Goal: Information Seeking & Learning: Learn about a topic

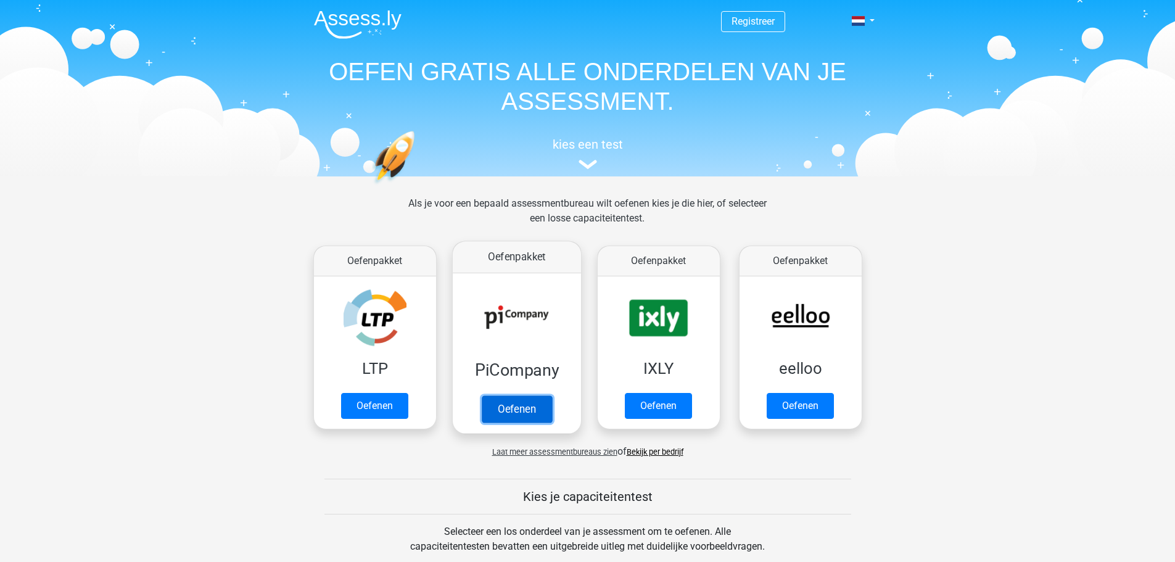
click at [535, 395] on link "Oefenen" at bounding box center [516, 408] width 70 height 27
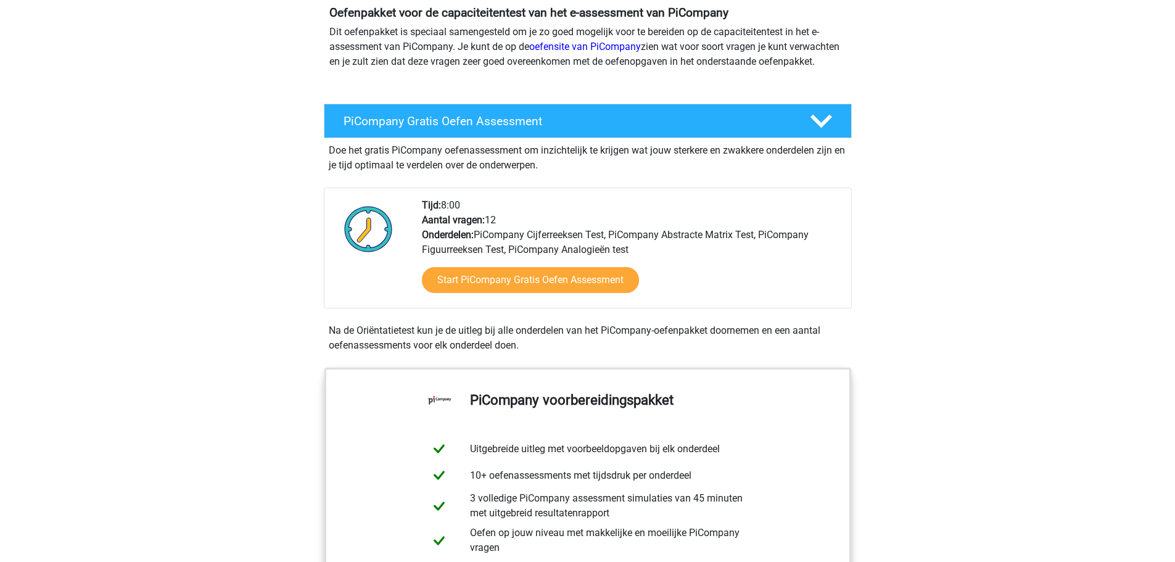
scroll to position [123, 0]
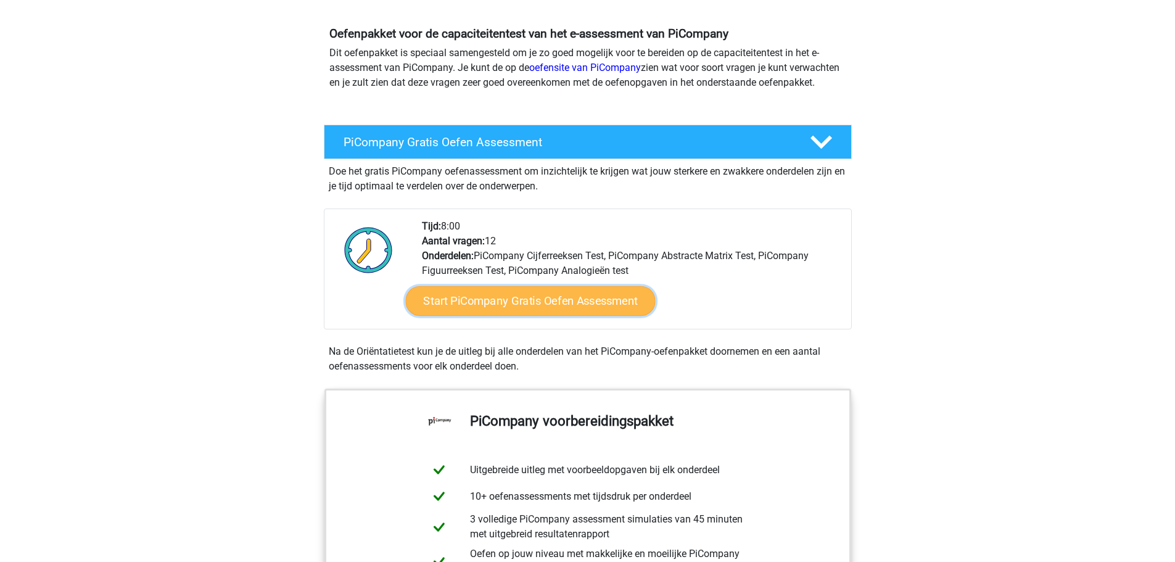
click at [516, 316] on link "Start PiCompany Gratis Oefen Assessment" at bounding box center [530, 301] width 250 height 30
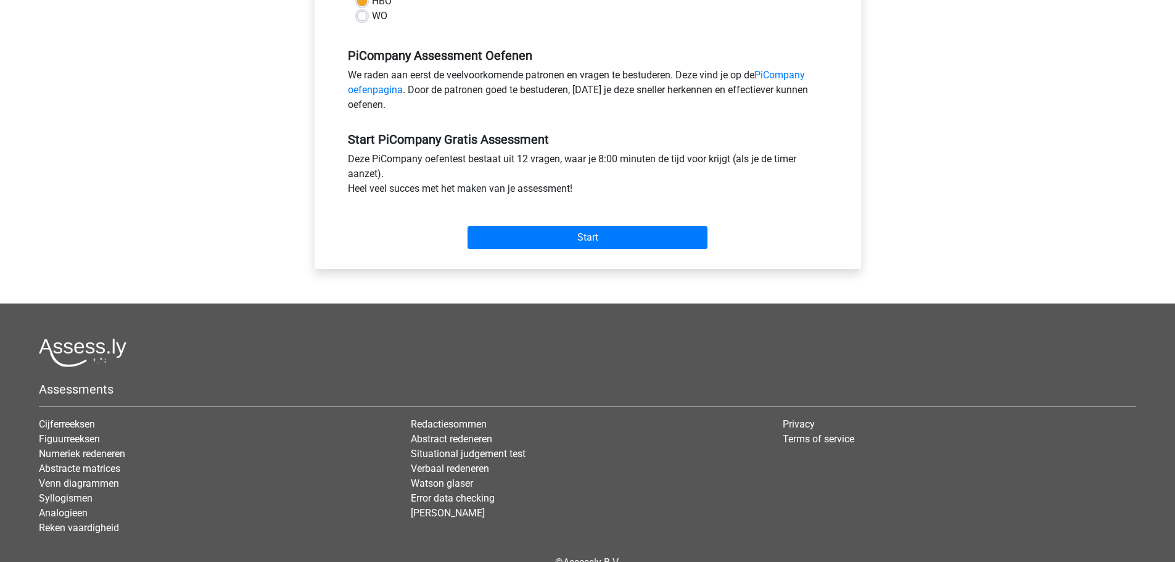
scroll to position [370, 0]
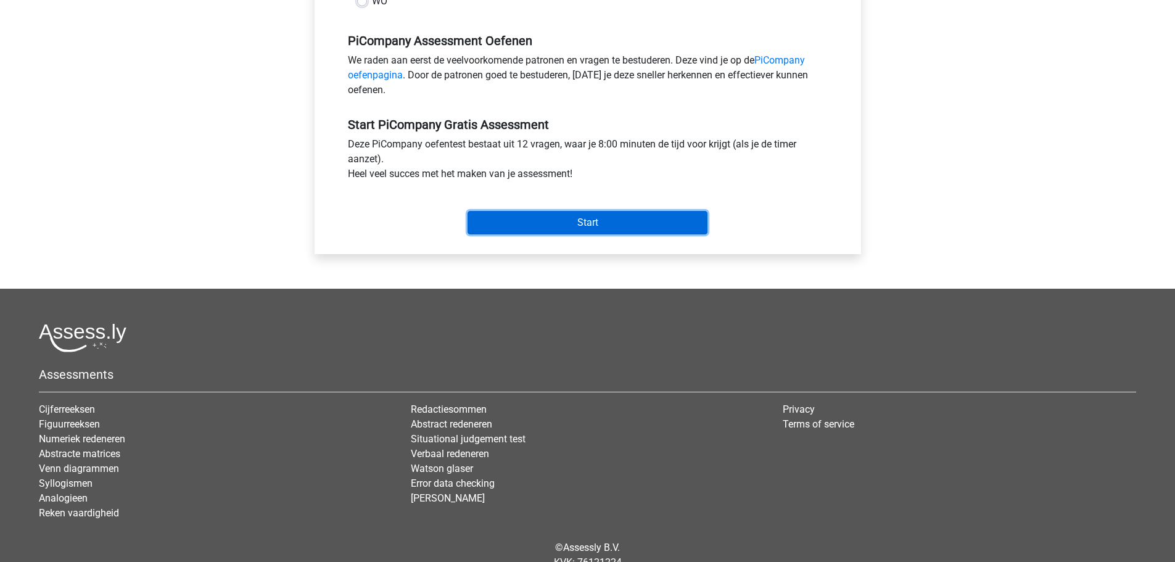
click at [600, 233] on input "Start" at bounding box center [588, 222] width 240 height 23
click at [595, 234] on input "Start" at bounding box center [588, 222] width 240 height 23
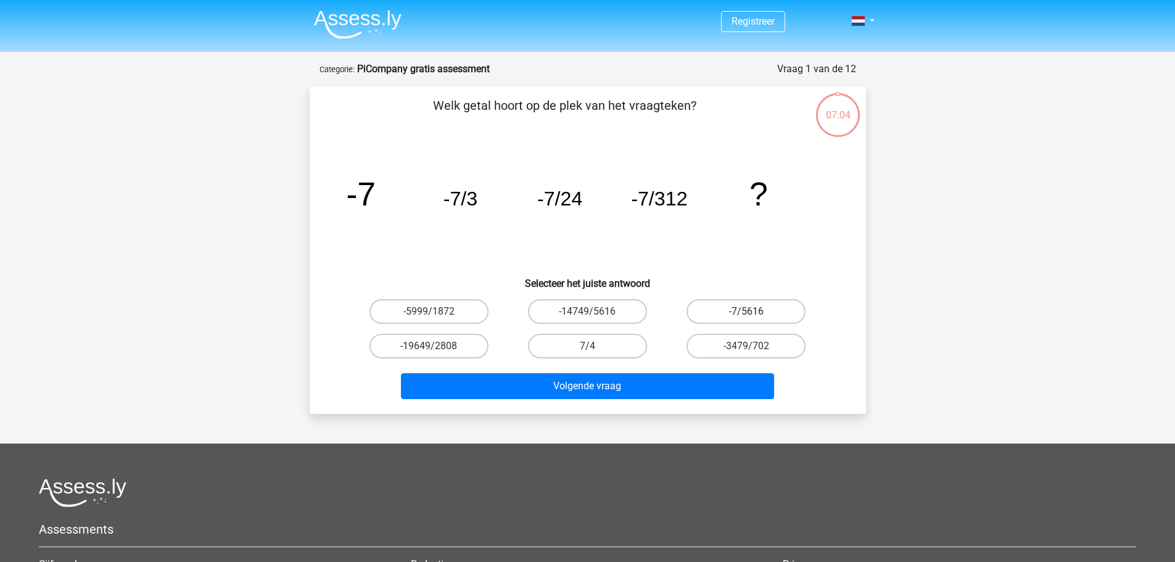
click at [758, 314] on label "-7/5616" at bounding box center [746, 311] width 119 height 25
click at [755, 314] on input "-7/5616" at bounding box center [751, 316] width 8 height 8
radio input "true"
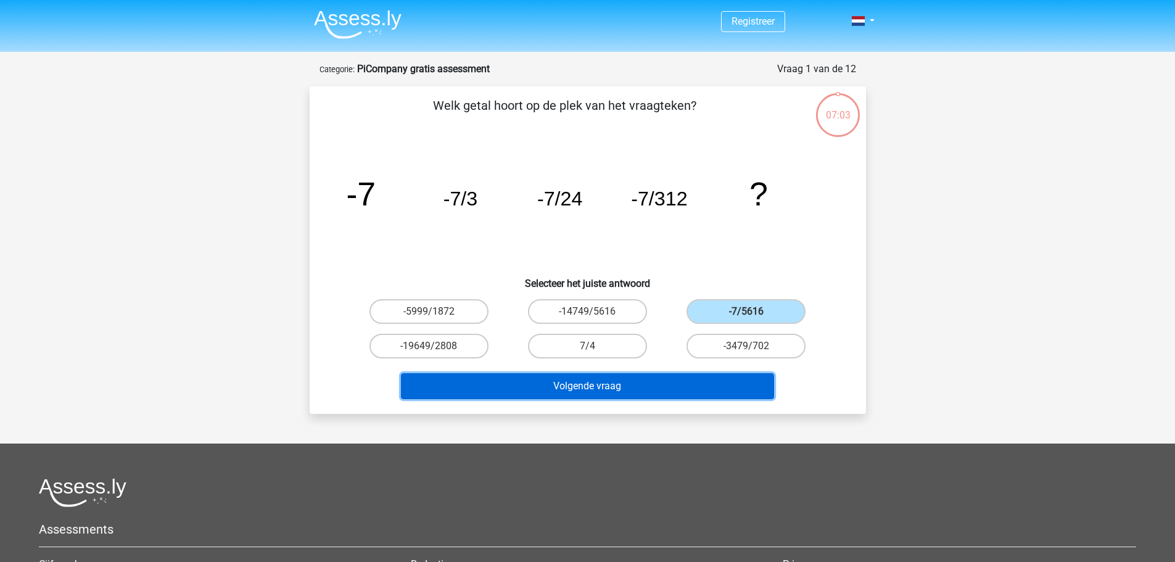
click at [629, 389] on button "Volgende vraag" at bounding box center [587, 386] width 373 height 26
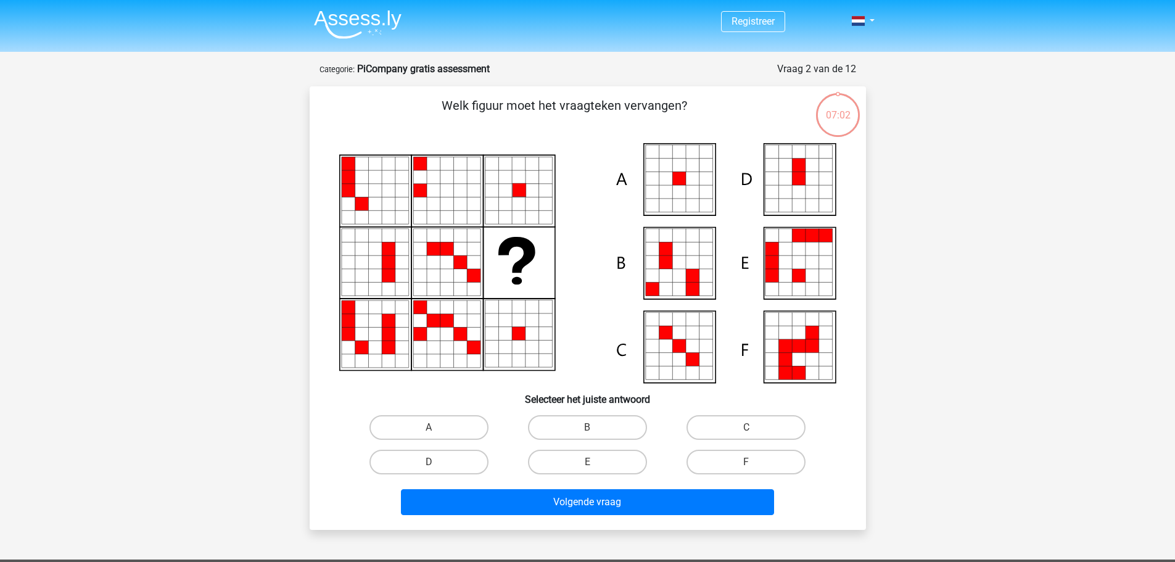
scroll to position [62, 0]
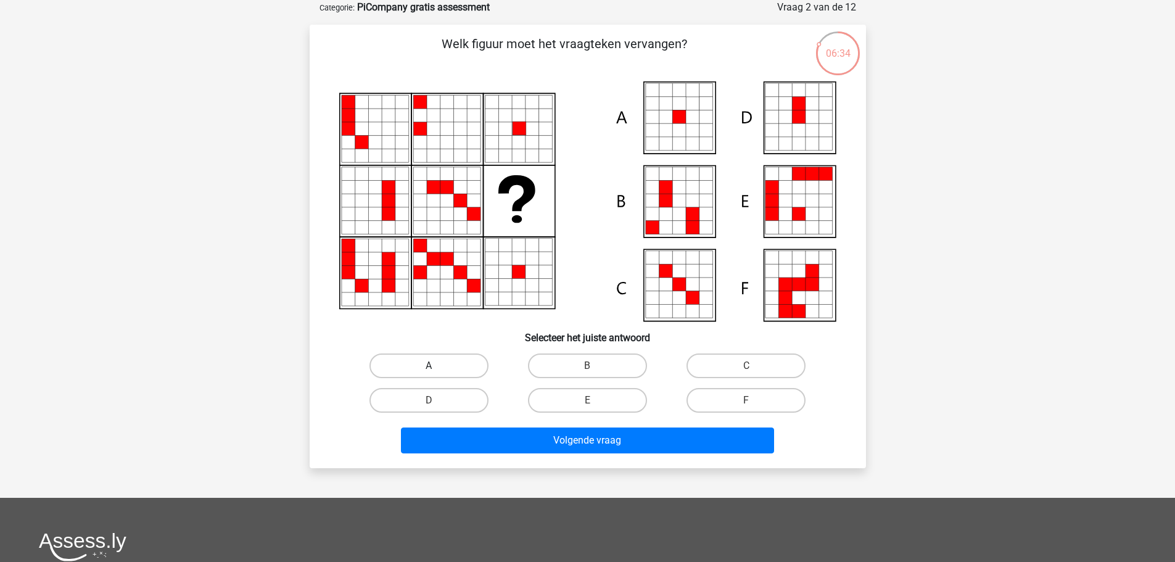
click at [454, 366] on label "A" at bounding box center [429, 366] width 119 height 25
click at [437, 366] on input "A" at bounding box center [433, 370] width 8 height 8
radio input "true"
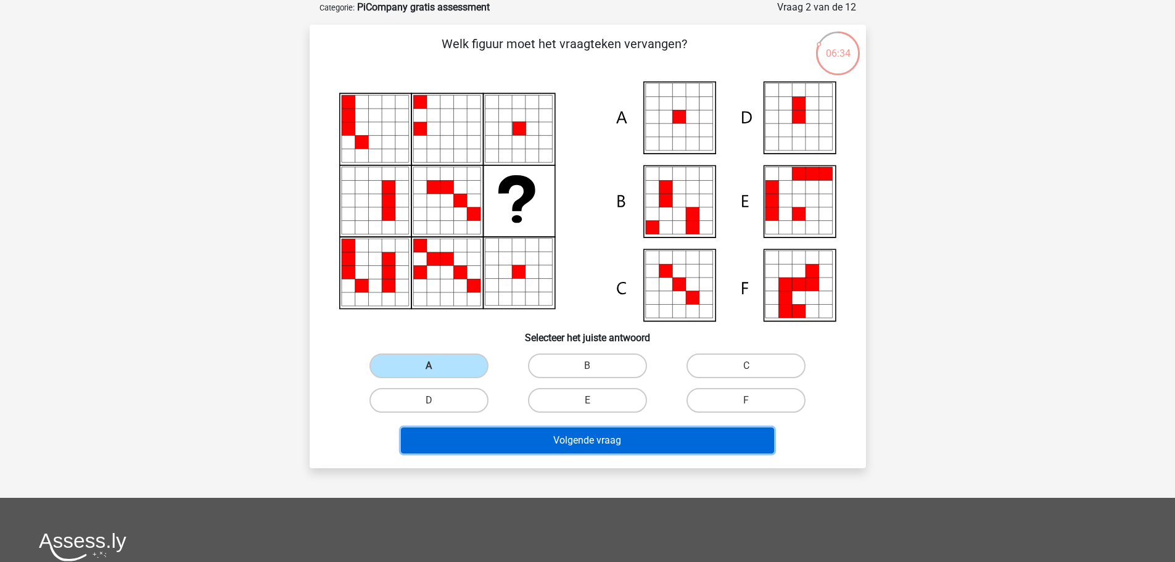
click at [597, 436] on button "Volgende vraag" at bounding box center [587, 441] width 373 height 26
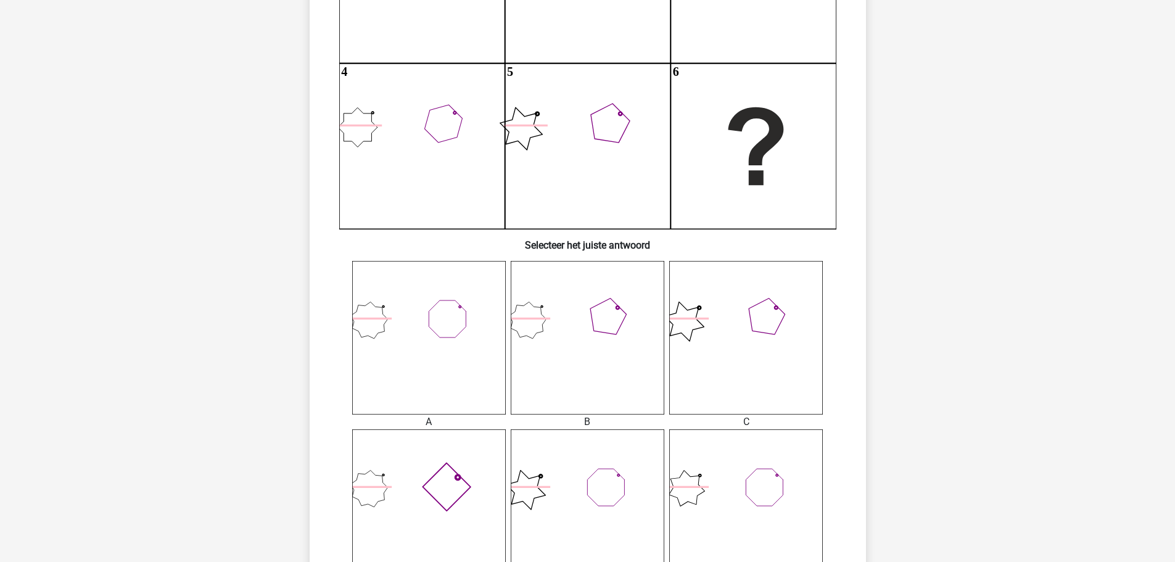
scroll to position [247, 0]
click at [568, 312] on icon at bounding box center [588, 337] width 154 height 154
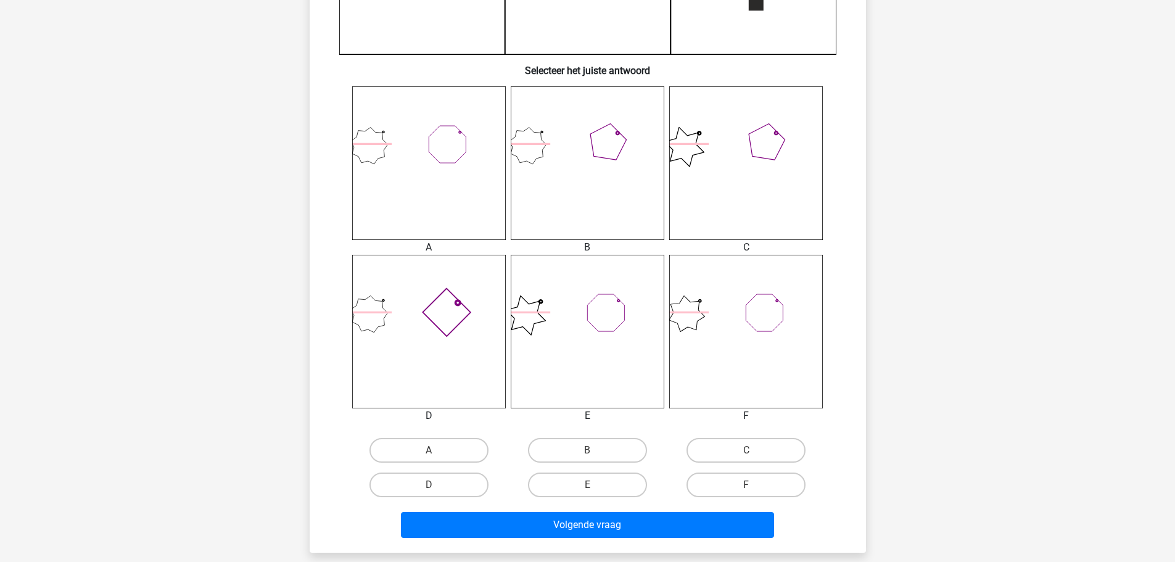
scroll to position [432, 0]
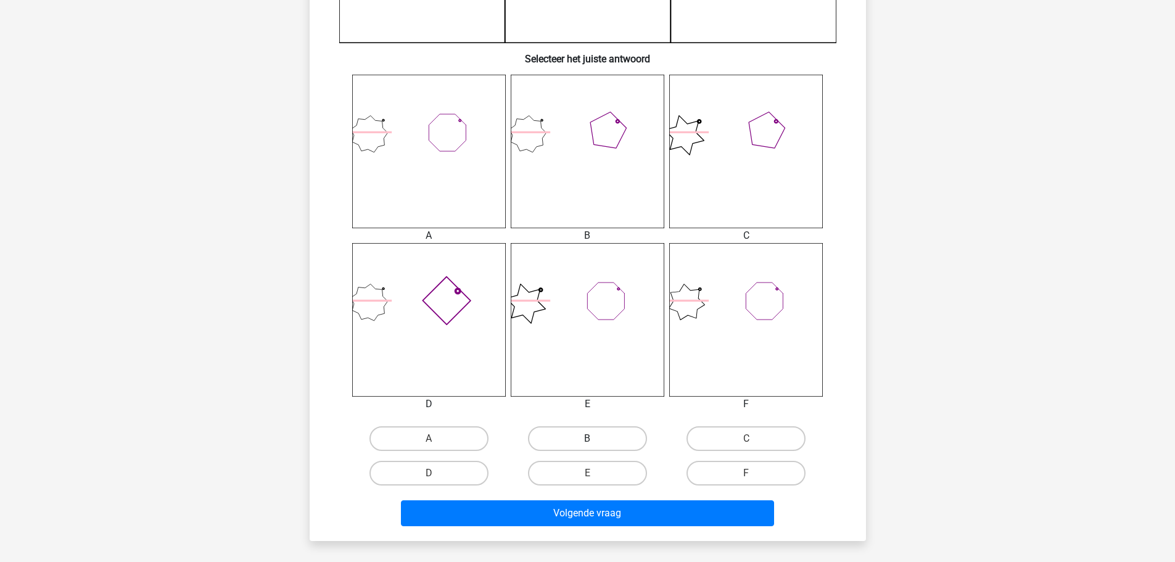
click at [605, 433] on label "B" at bounding box center [587, 438] width 119 height 25
click at [595, 439] on input "B" at bounding box center [591, 443] width 8 height 8
radio input "true"
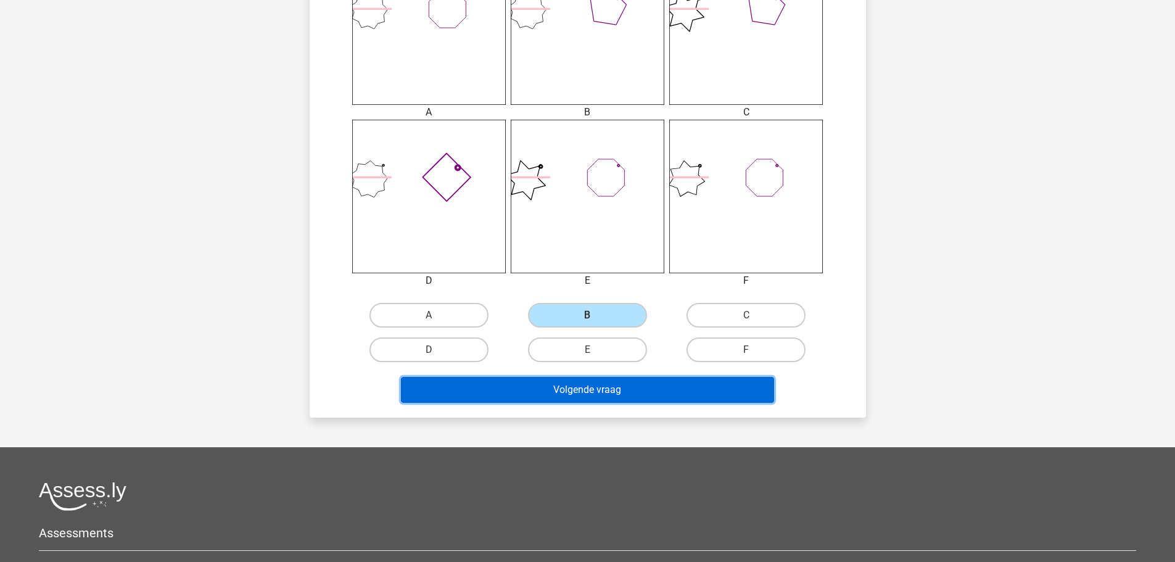
click at [635, 388] on button "Volgende vraag" at bounding box center [587, 390] width 373 height 26
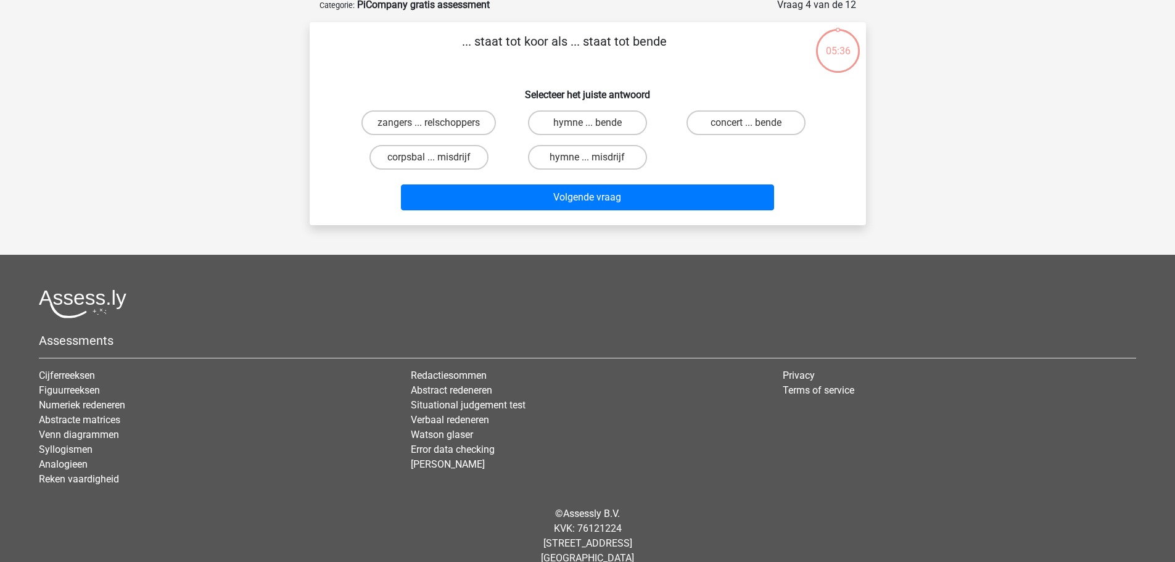
scroll to position [62, 0]
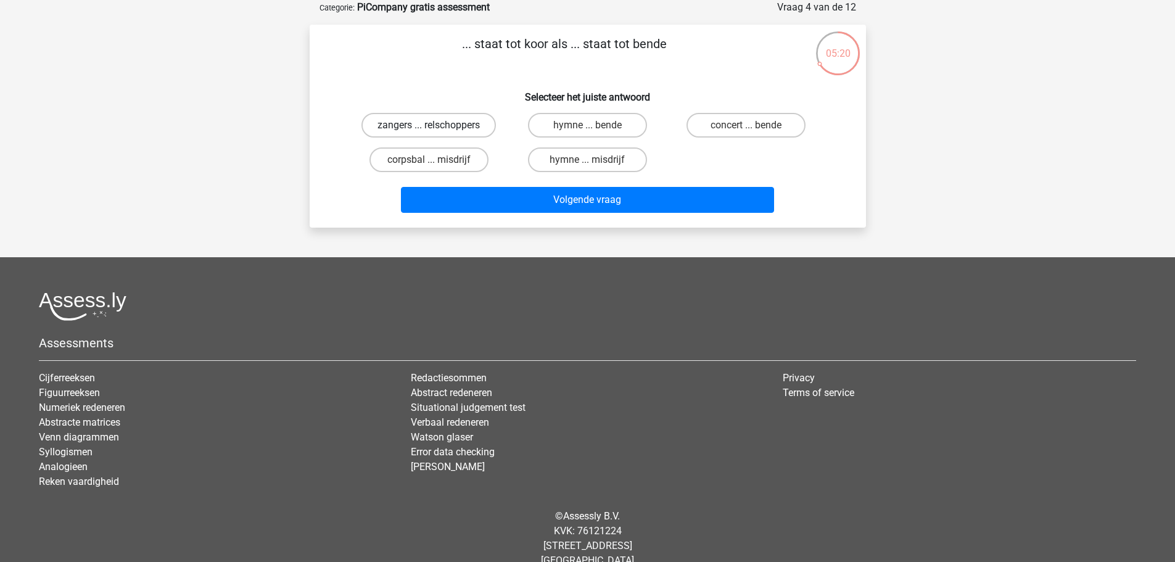
click at [439, 128] on label "zangers ... relschoppers" at bounding box center [429, 125] width 135 height 25
click at [437, 128] on input "zangers ... relschoppers" at bounding box center [433, 129] width 8 height 8
radio input "true"
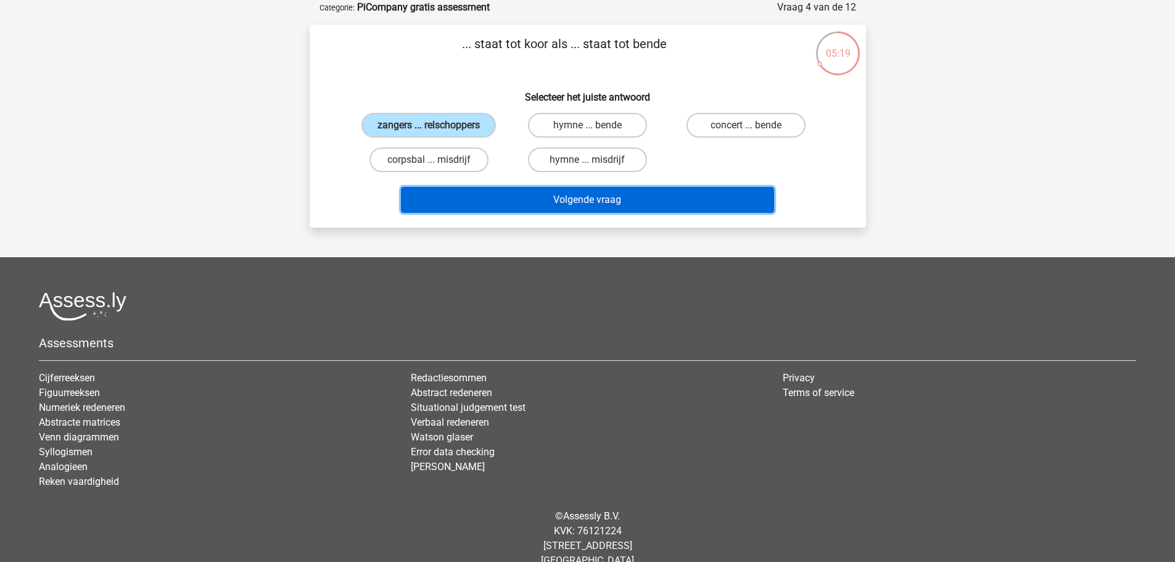
click at [555, 201] on button "Volgende vraag" at bounding box center [587, 200] width 373 height 26
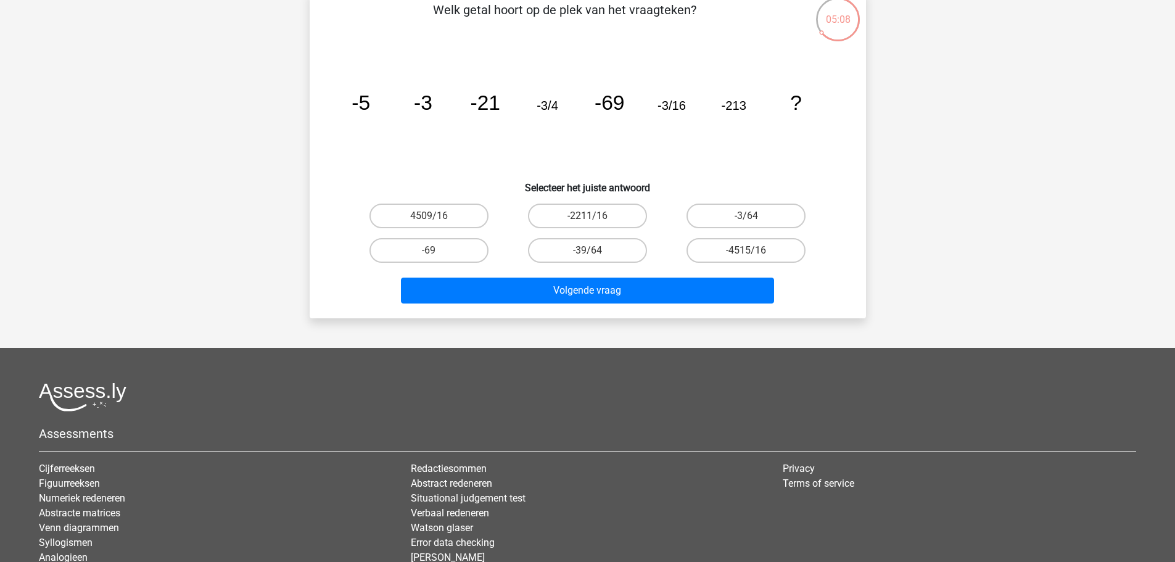
scroll to position [123, 0]
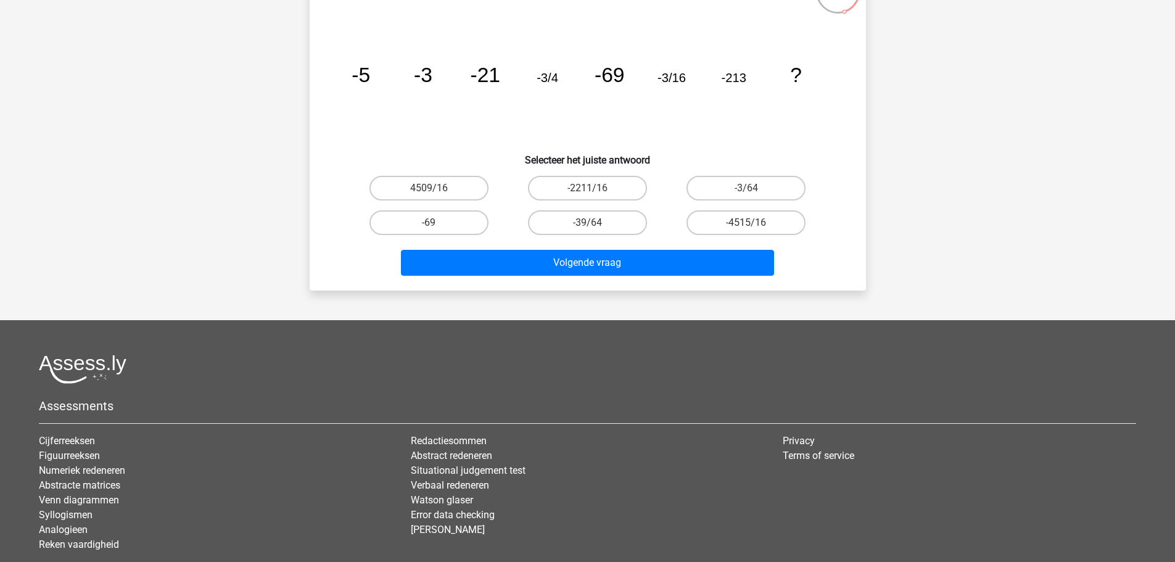
click at [752, 190] on input "-3/64" at bounding box center [751, 192] width 8 height 8
radio input "true"
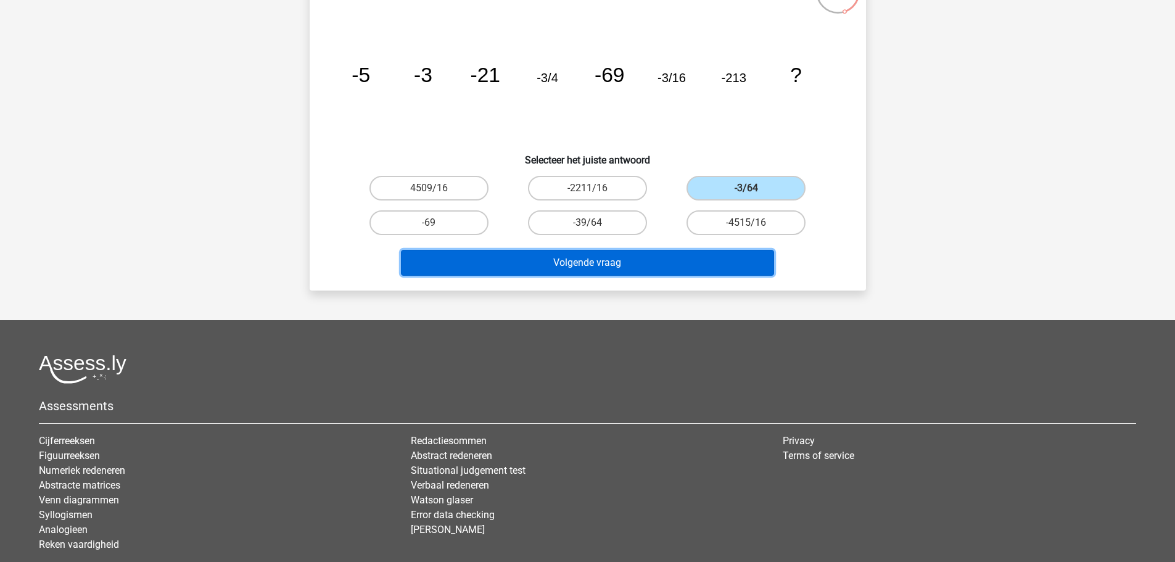
click at [587, 260] on button "Volgende vraag" at bounding box center [587, 263] width 373 height 26
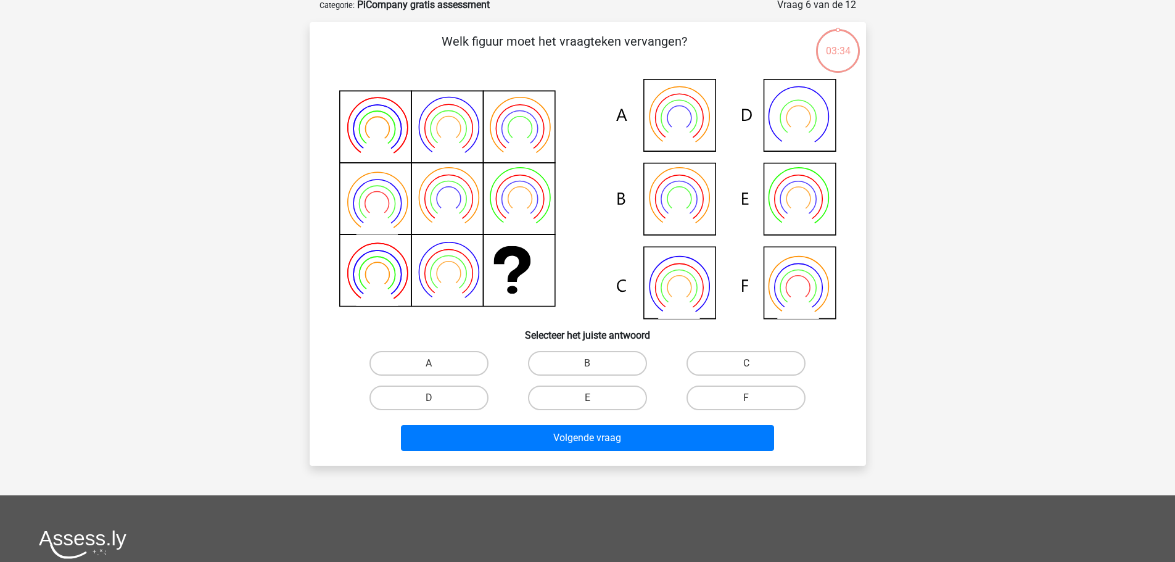
scroll to position [62, 0]
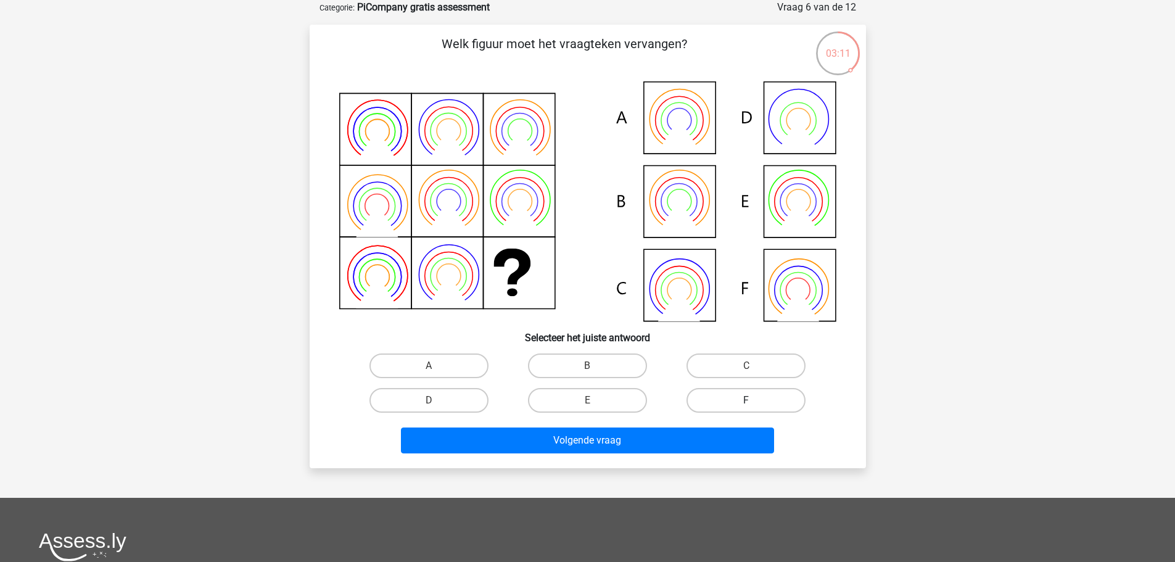
click at [750, 398] on label "F" at bounding box center [746, 400] width 119 height 25
click at [750, 400] on input "F" at bounding box center [751, 404] width 8 height 8
radio input "true"
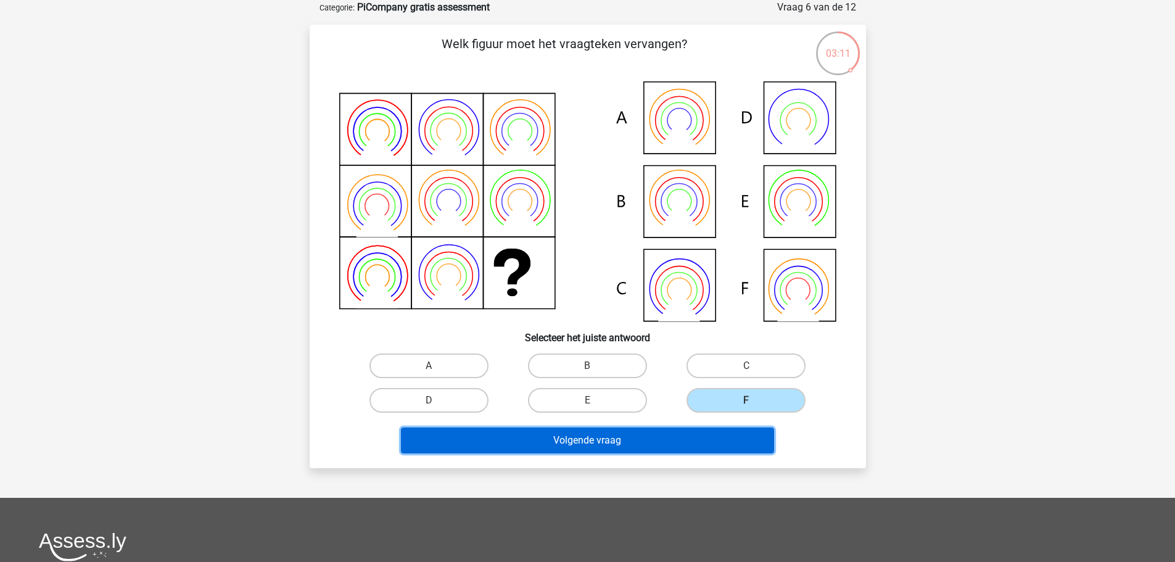
click at [544, 441] on button "Volgende vraag" at bounding box center [587, 441] width 373 height 26
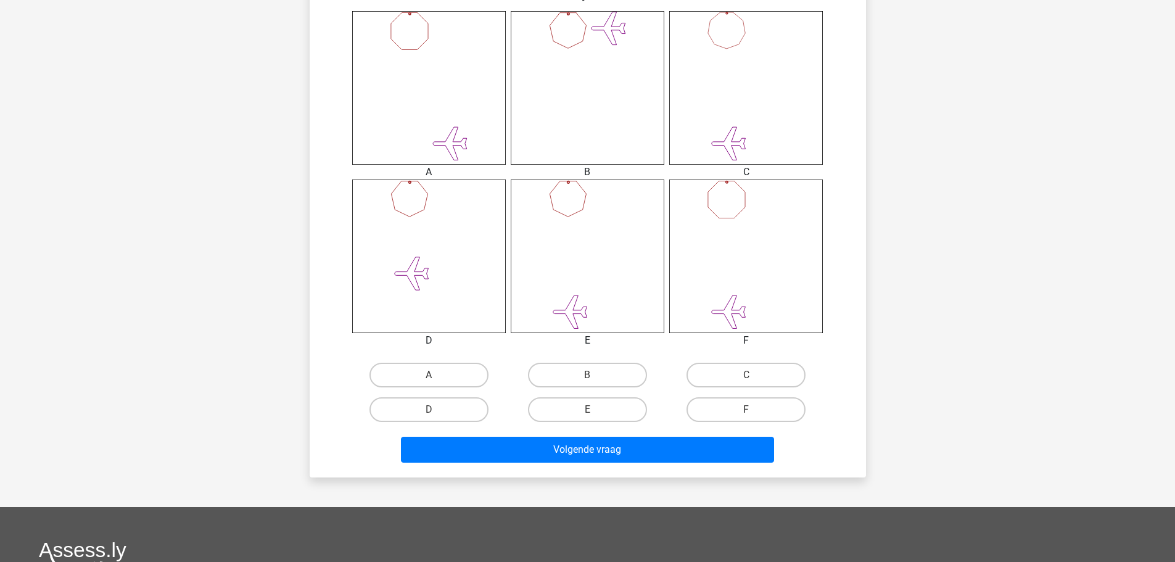
scroll to position [555, 0]
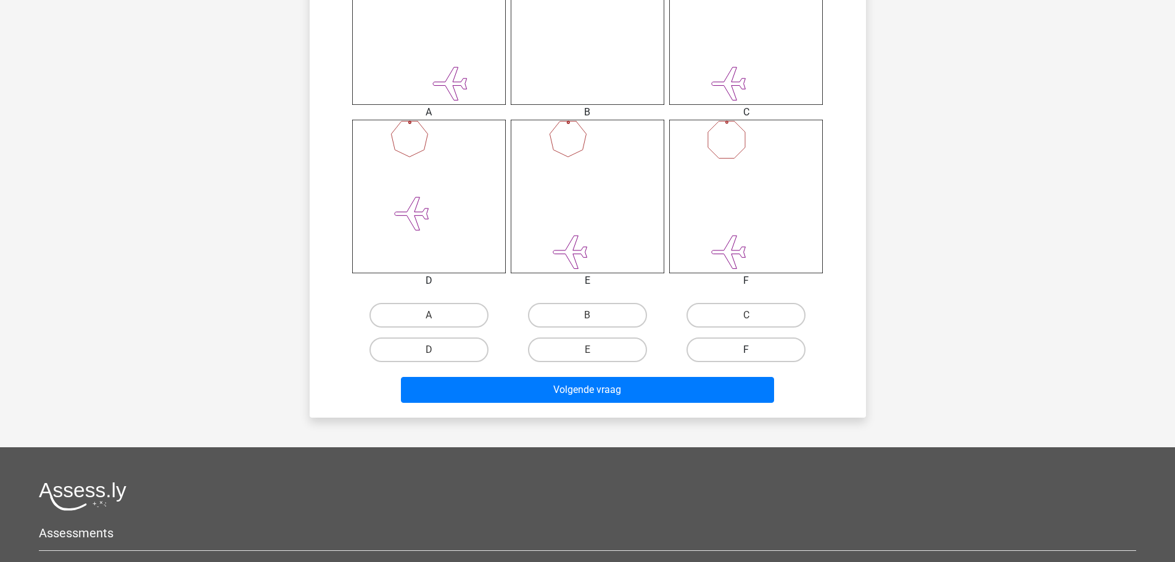
click at [745, 353] on label "F" at bounding box center [746, 349] width 119 height 25
click at [747, 353] on input "F" at bounding box center [751, 354] width 8 height 8
radio input "true"
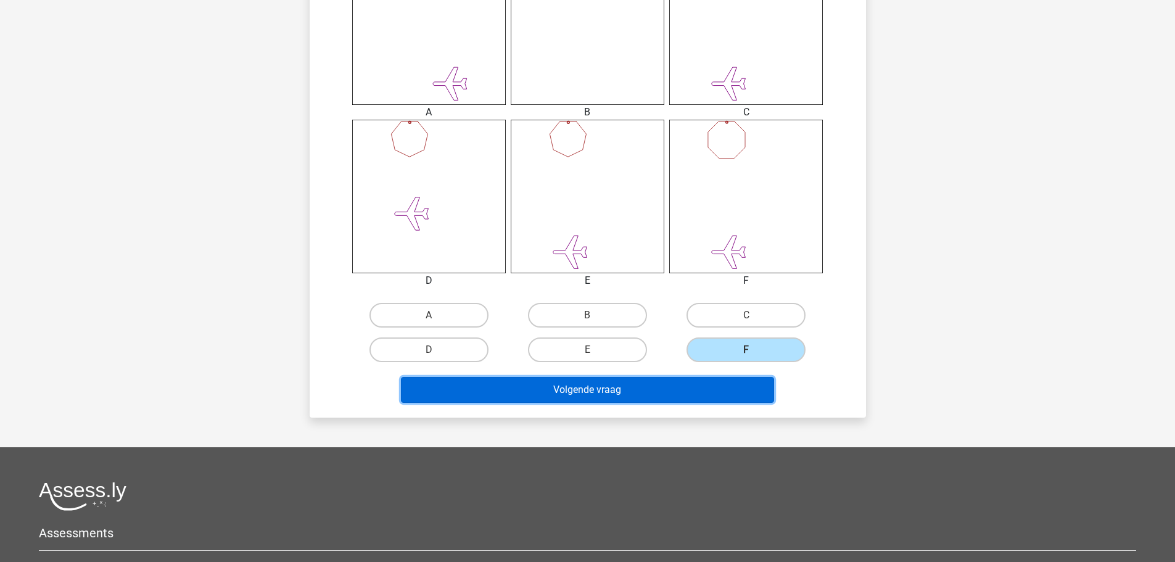
click at [637, 387] on button "Volgende vraag" at bounding box center [587, 390] width 373 height 26
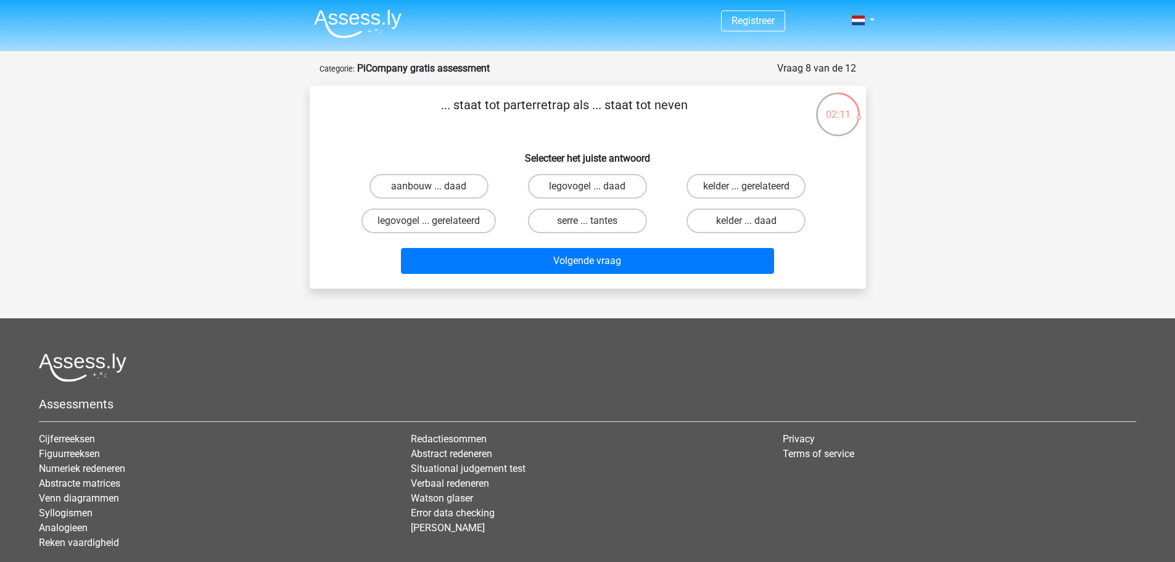
scroll to position [0, 0]
click at [732, 185] on label "kelder ... gerelateerd" at bounding box center [746, 187] width 119 height 25
click at [747, 187] on input "kelder ... gerelateerd" at bounding box center [751, 191] width 8 height 8
radio input "true"
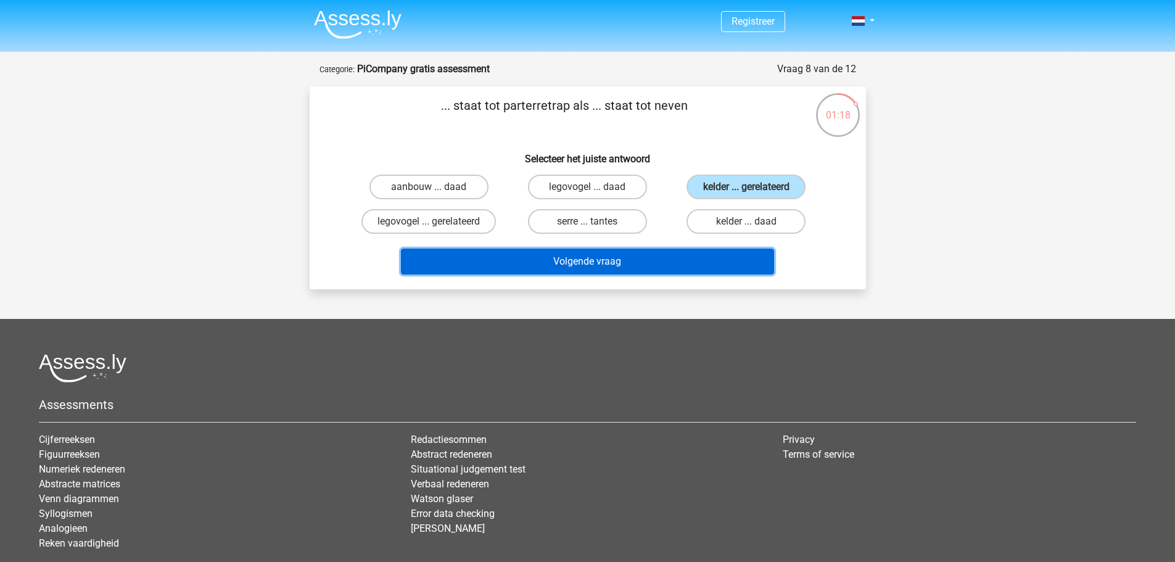
click at [579, 260] on button "Volgende vraag" at bounding box center [587, 262] width 373 height 26
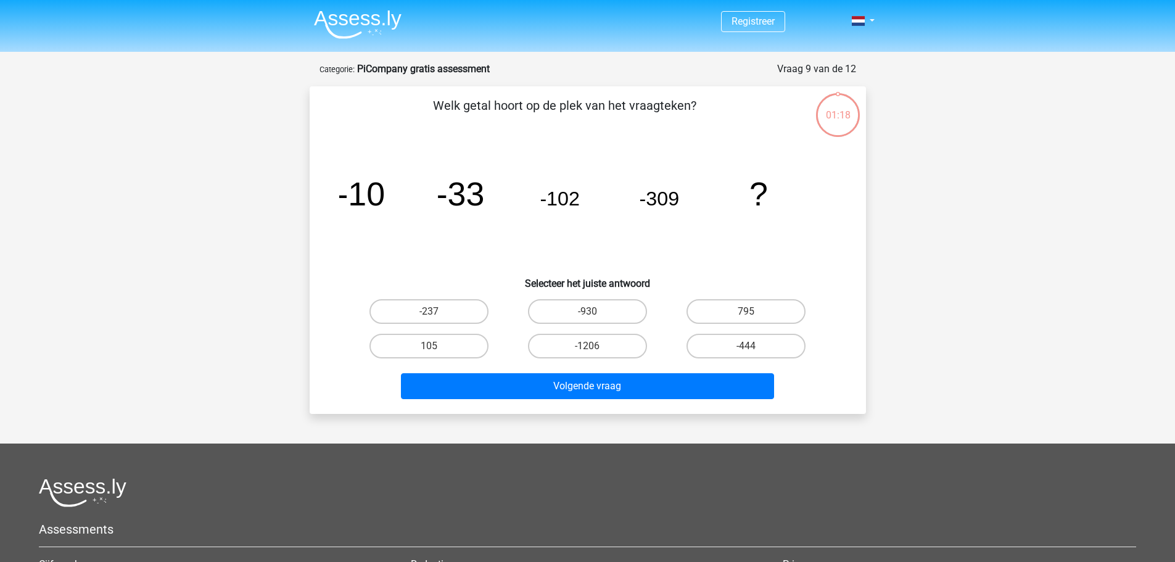
scroll to position [62, 0]
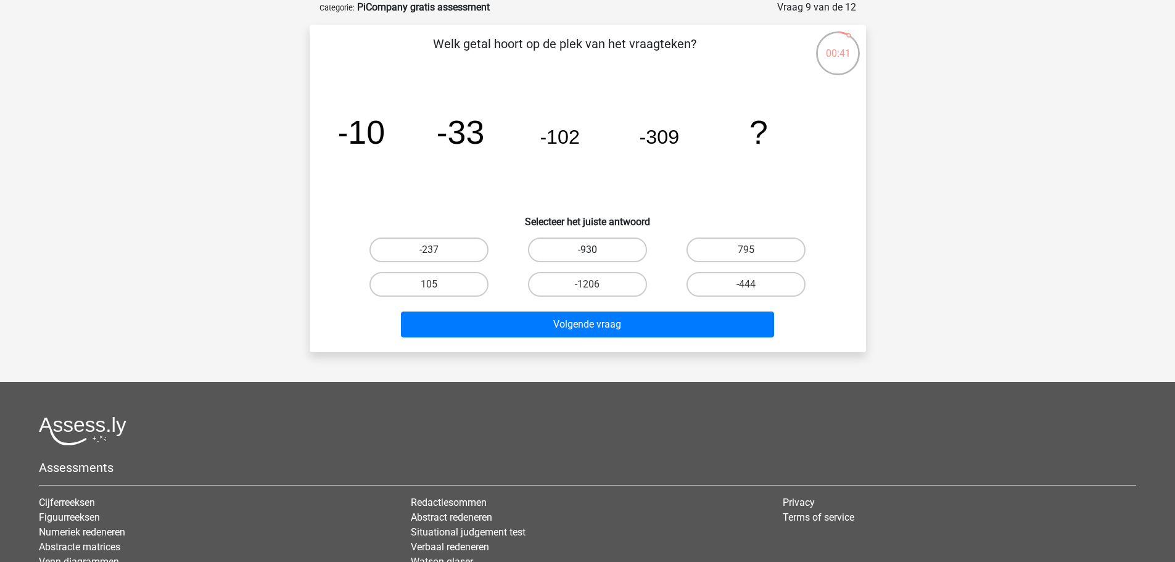
click at [585, 251] on label "-930" at bounding box center [587, 250] width 119 height 25
click at [587, 251] on input "-930" at bounding box center [591, 254] width 8 height 8
radio input "true"
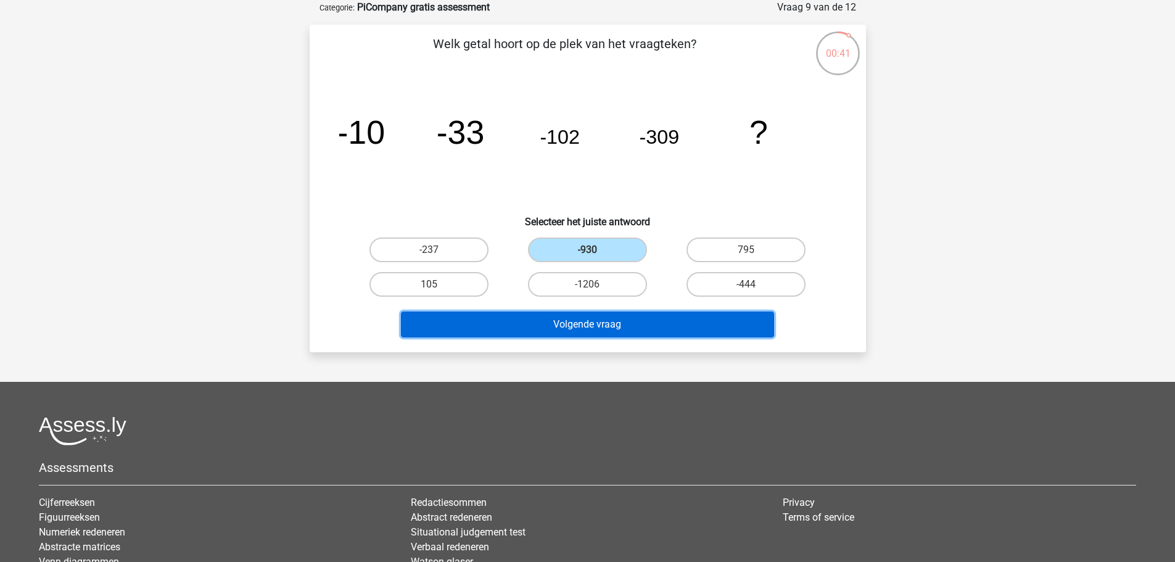
click at [593, 317] on button "Volgende vraag" at bounding box center [587, 325] width 373 height 26
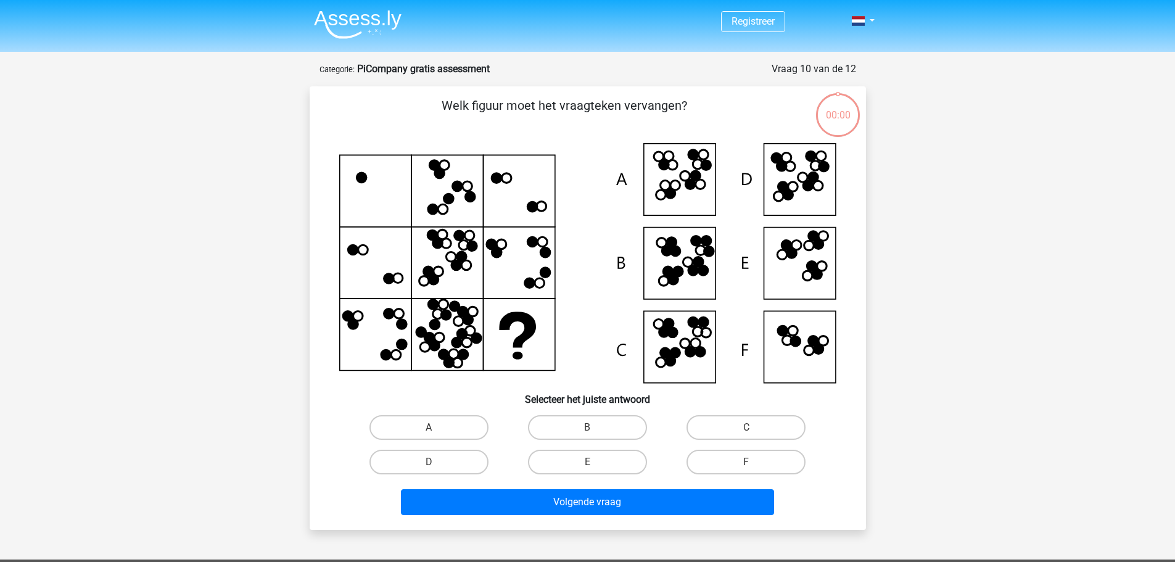
scroll to position [62, 0]
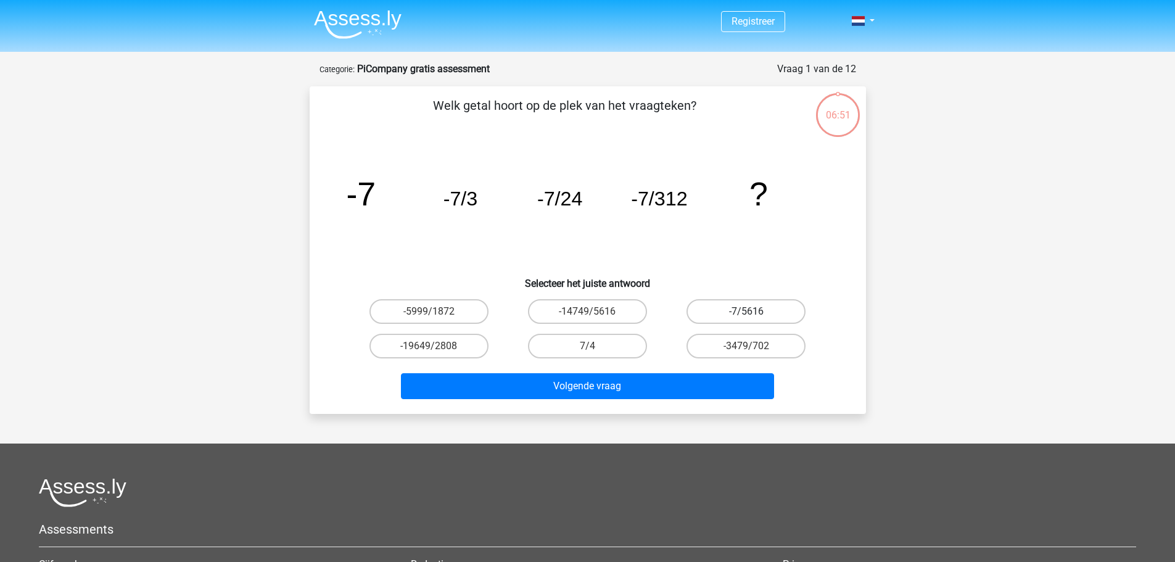
click at [740, 312] on label "-7/5616" at bounding box center [746, 311] width 119 height 25
click at [747, 312] on input "-7/5616" at bounding box center [751, 316] width 8 height 8
radio input "true"
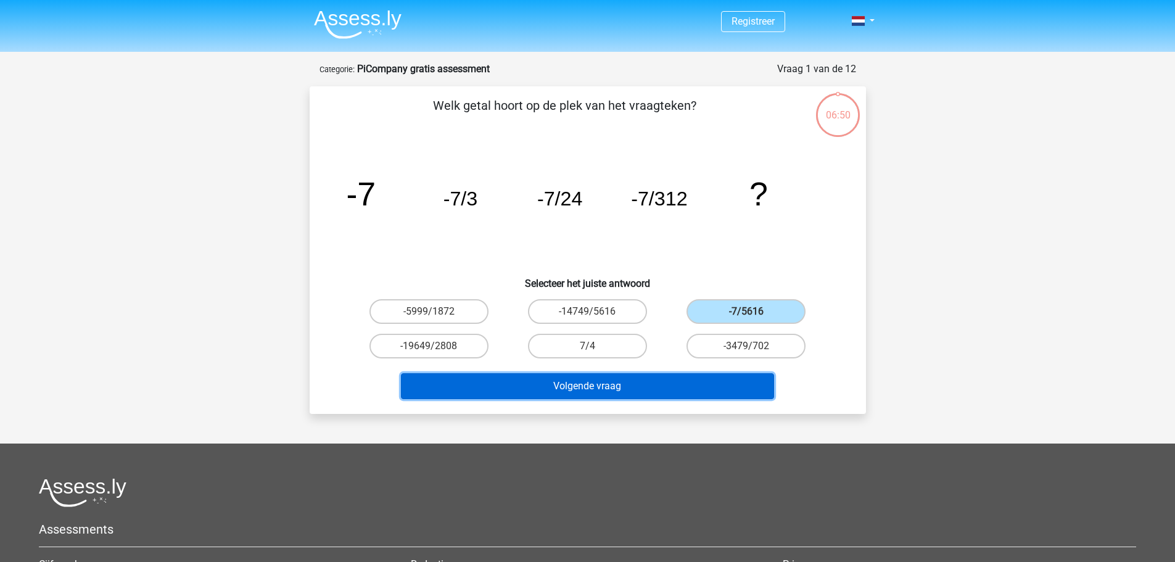
click at [601, 381] on button "Volgende vraag" at bounding box center [587, 386] width 373 height 26
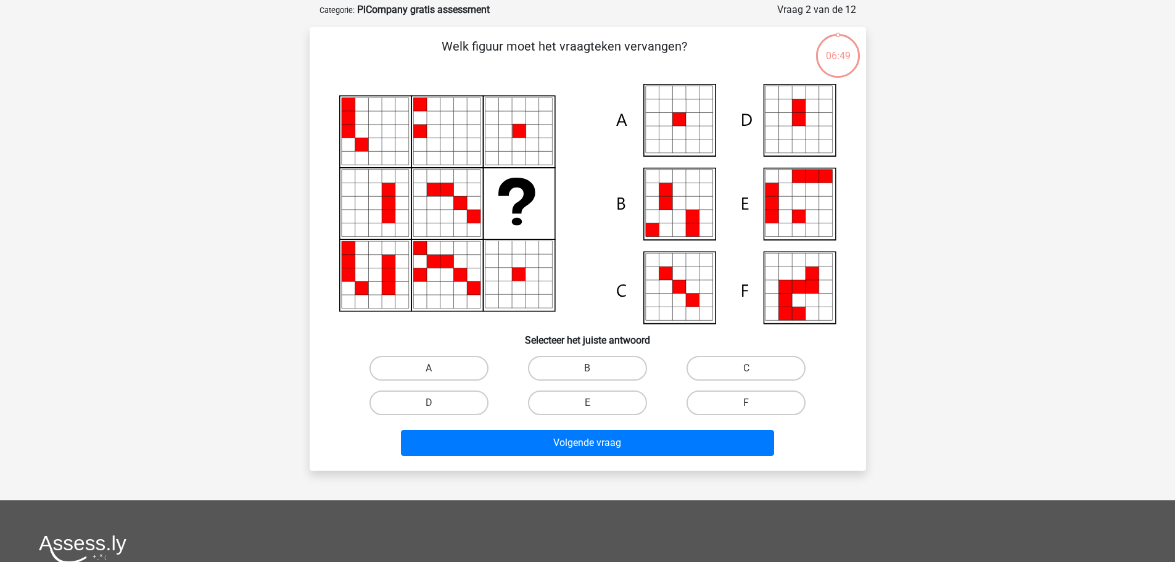
scroll to position [62, 0]
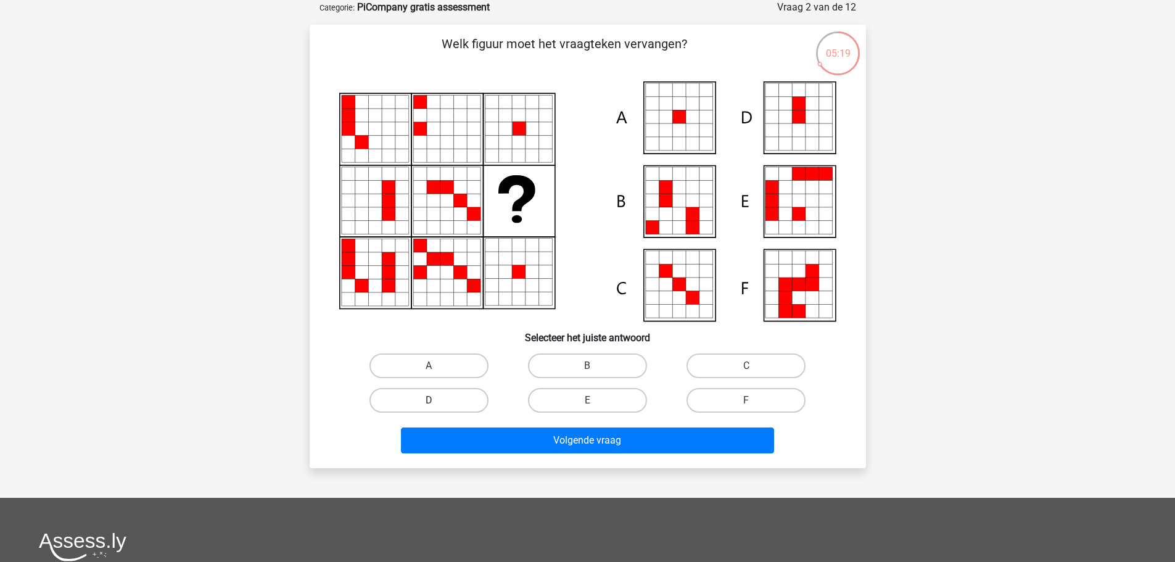
click at [412, 397] on label "D" at bounding box center [429, 400] width 119 height 25
click at [429, 400] on input "D" at bounding box center [433, 404] width 8 height 8
radio input "true"
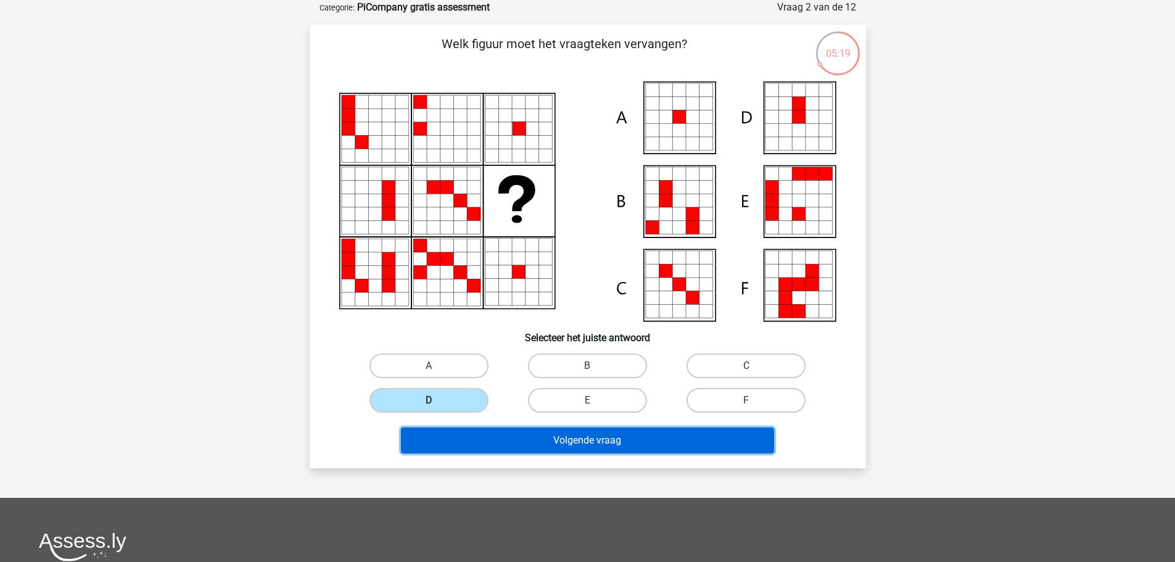
click at [545, 442] on button "Volgende vraag" at bounding box center [587, 441] width 373 height 26
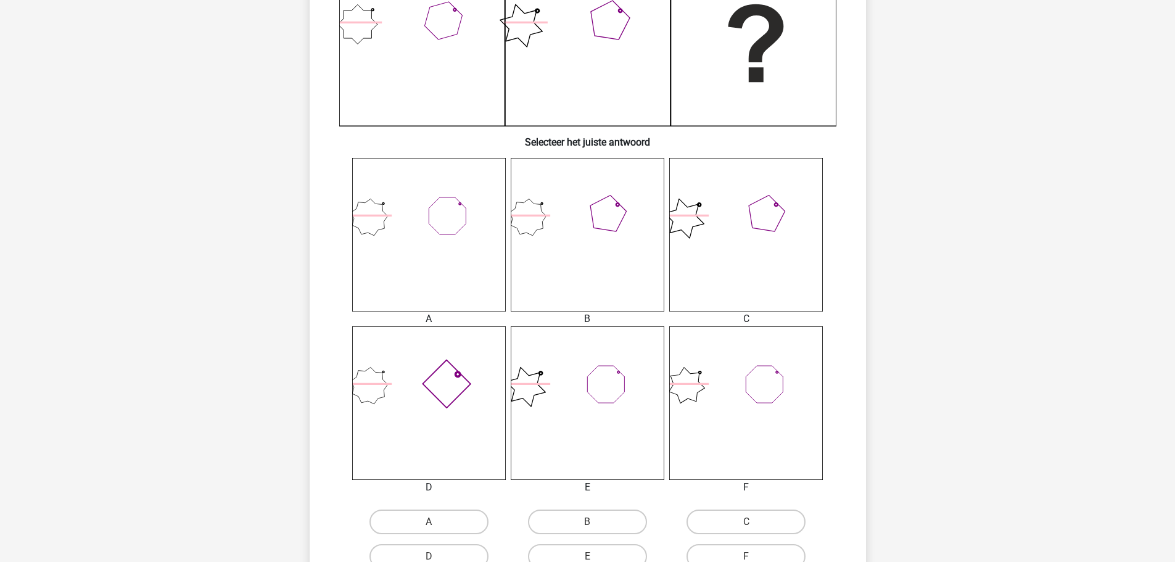
scroll to position [370, 0]
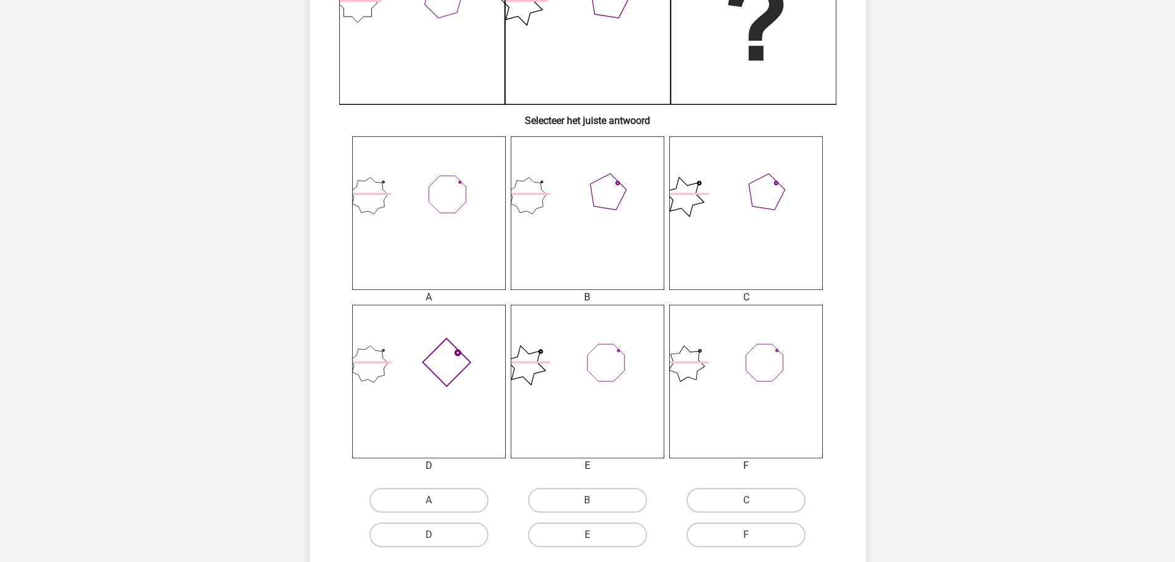
click at [435, 542] on input "D" at bounding box center [433, 539] width 8 height 8
radio input "true"
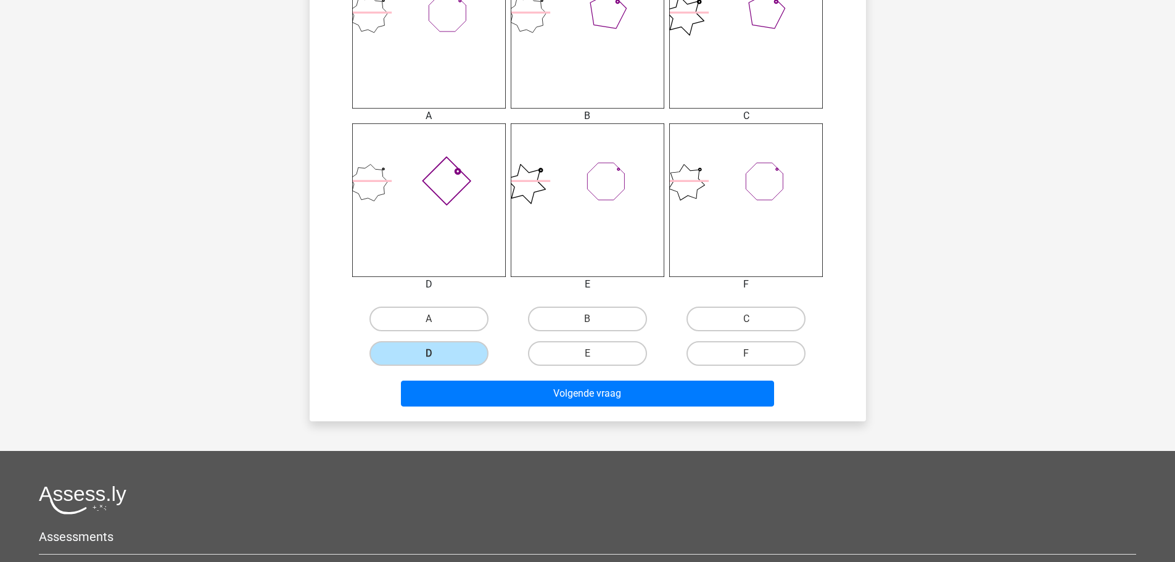
scroll to position [555, 0]
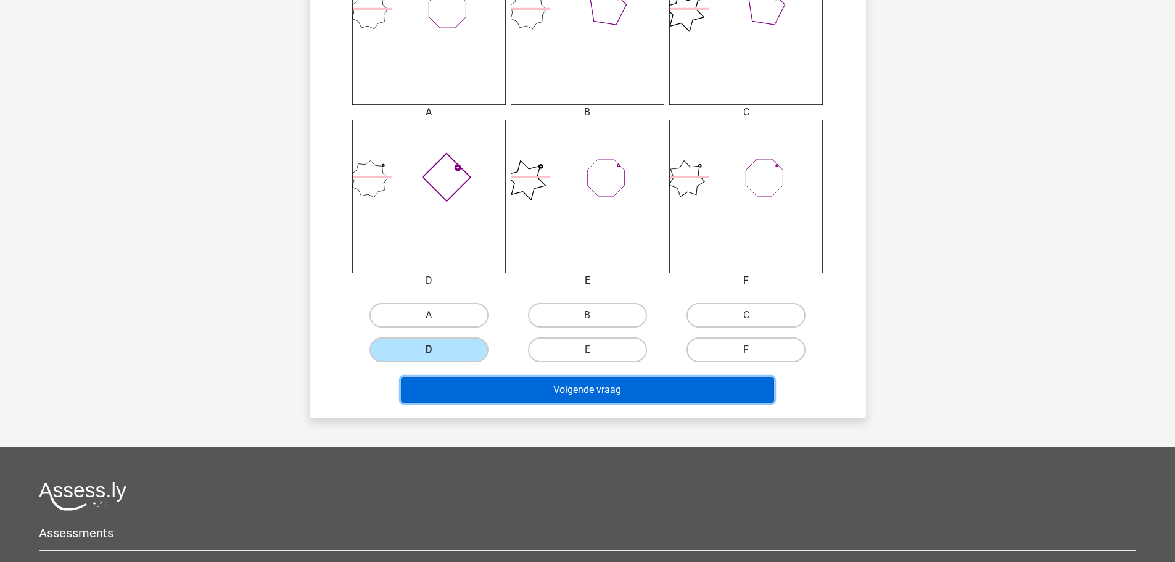
click at [531, 401] on button "Volgende vraag" at bounding box center [587, 390] width 373 height 26
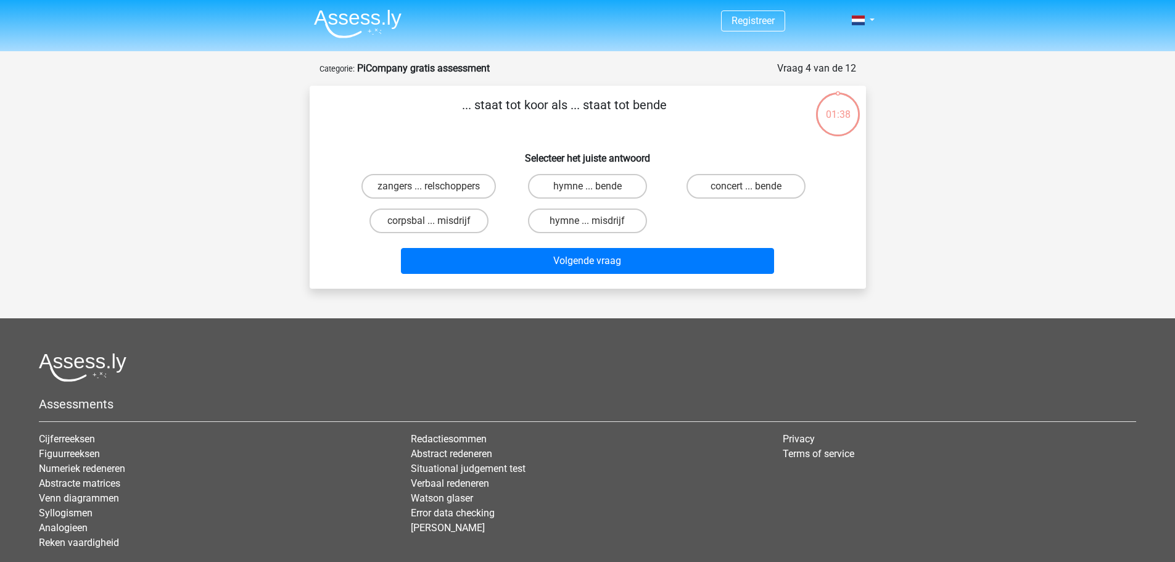
scroll to position [0, 0]
click at [439, 193] on label "zangers ... relschoppers" at bounding box center [429, 187] width 135 height 25
click at [437, 193] on input "zangers ... relschoppers" at bounding box center [433, 191] width 8 height 8
radio input "true"
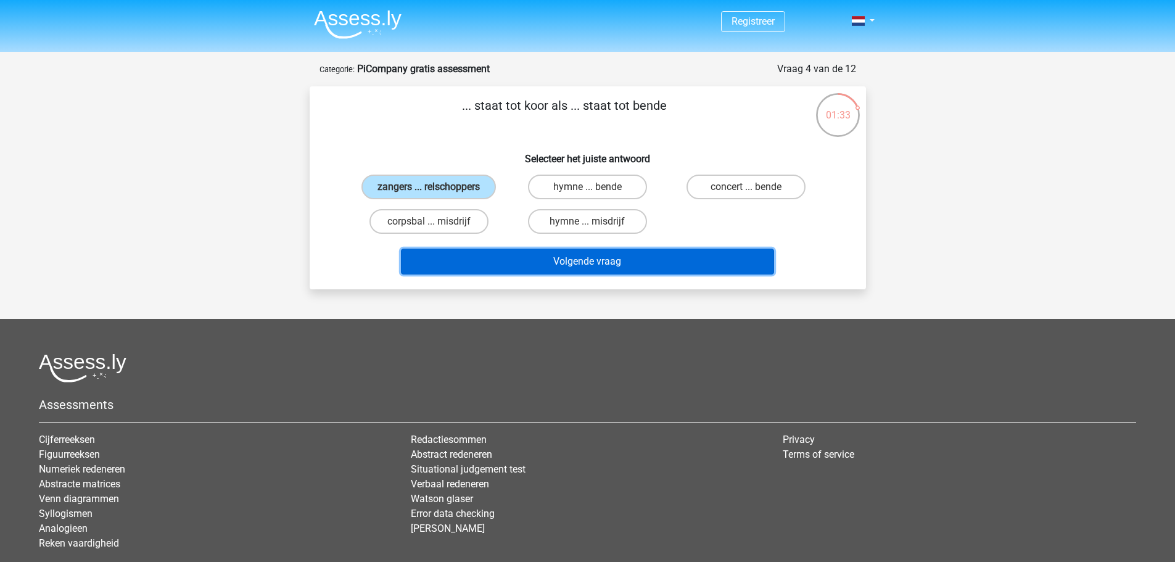
click at [558, 258] on button "Volgende vraag" at bounding box center [587, 262] width 373 height 26
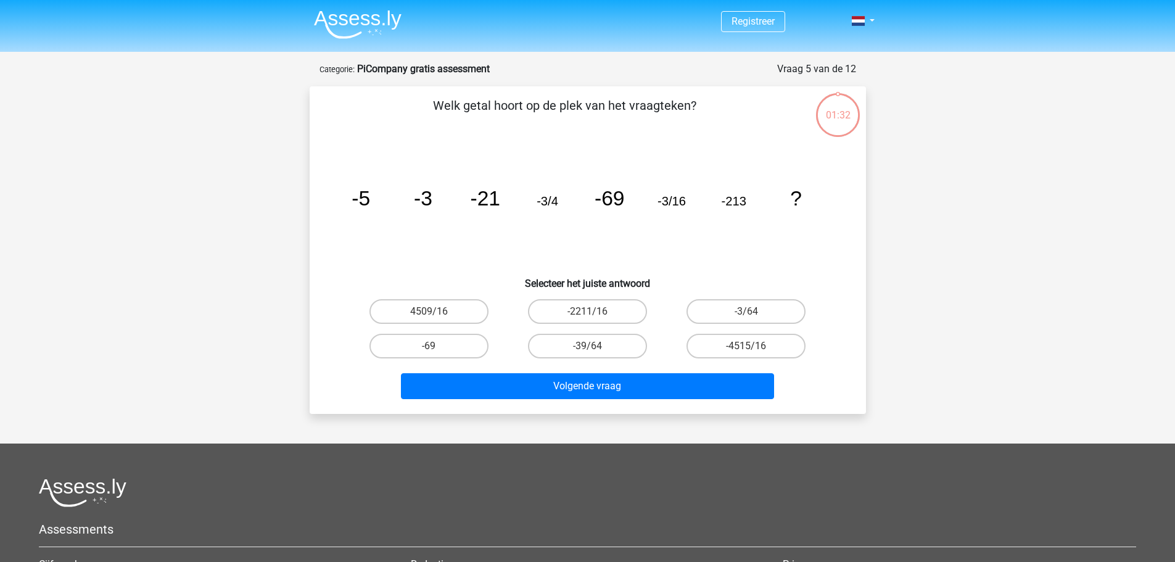
scroll to position [62, 0]
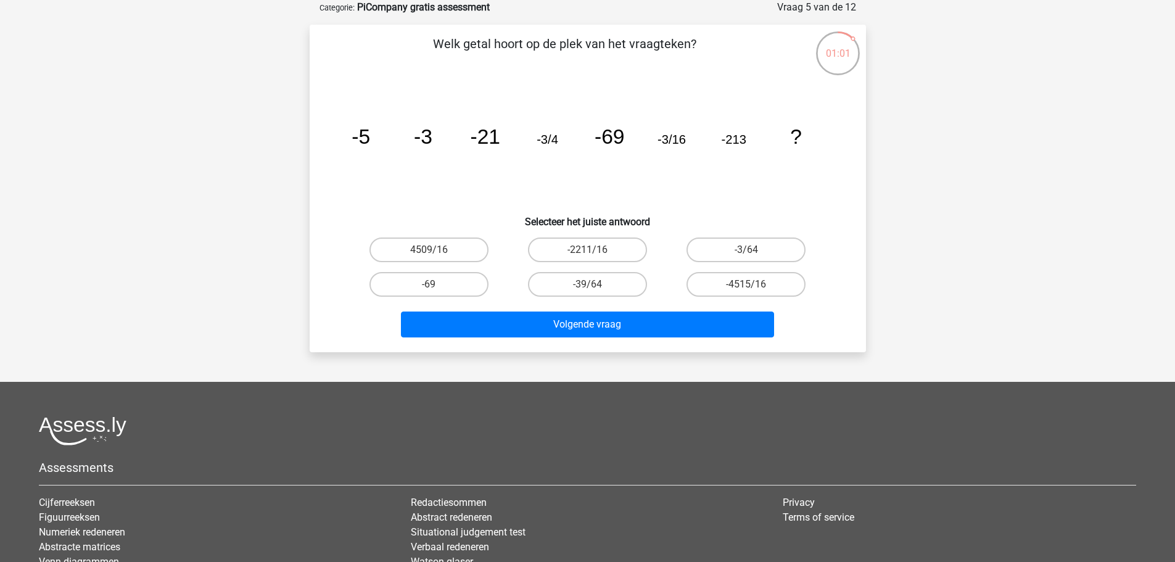
click at [749, 252] on input "-3/64" at bounding box center [751, 254] width 8 height 8
radio input "true"
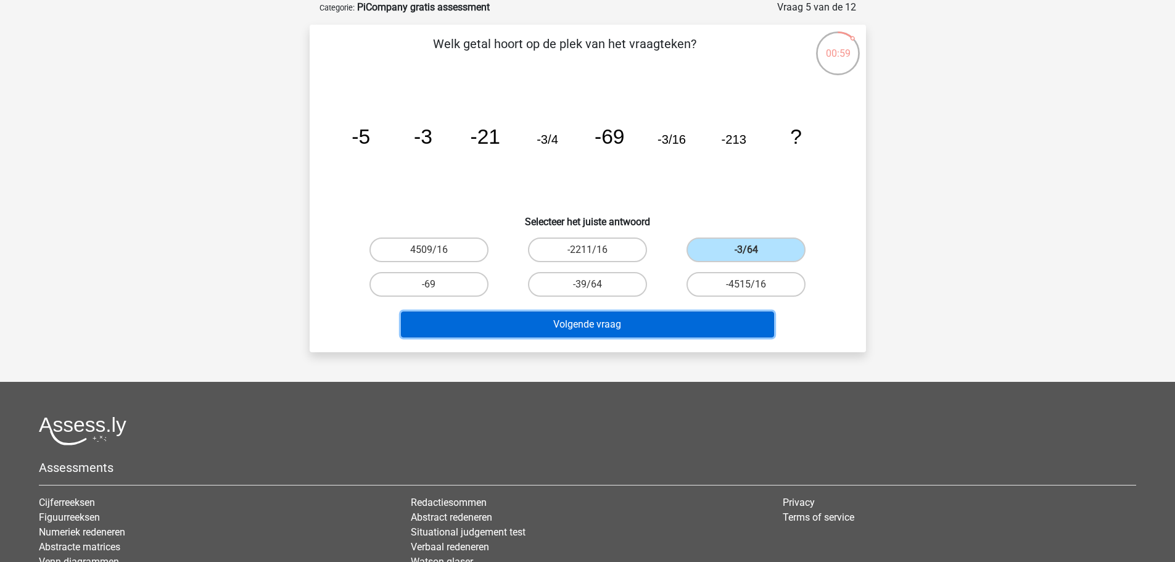
click at [597, 322] on button "Volgende vraag" at bounding box center [587, 325] width 373 height 26
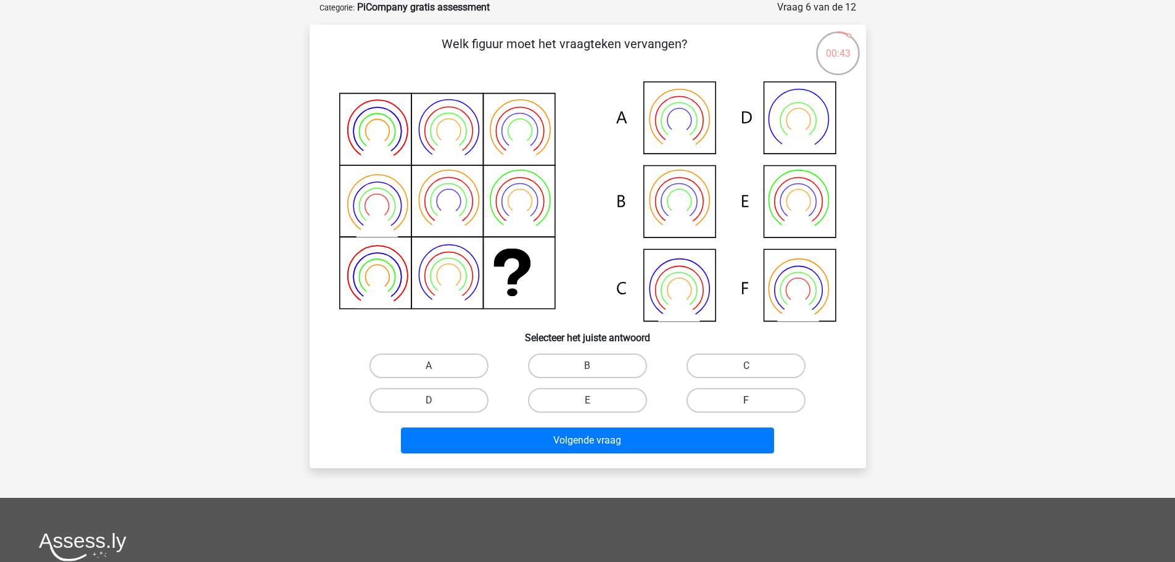
click at [723, 402] on label "F" at bounding box center [746, 400] width 119 height 25
click at [747, 402] on input "F" at bounding box center [751, 404] width 8 height 8
radio input "true"
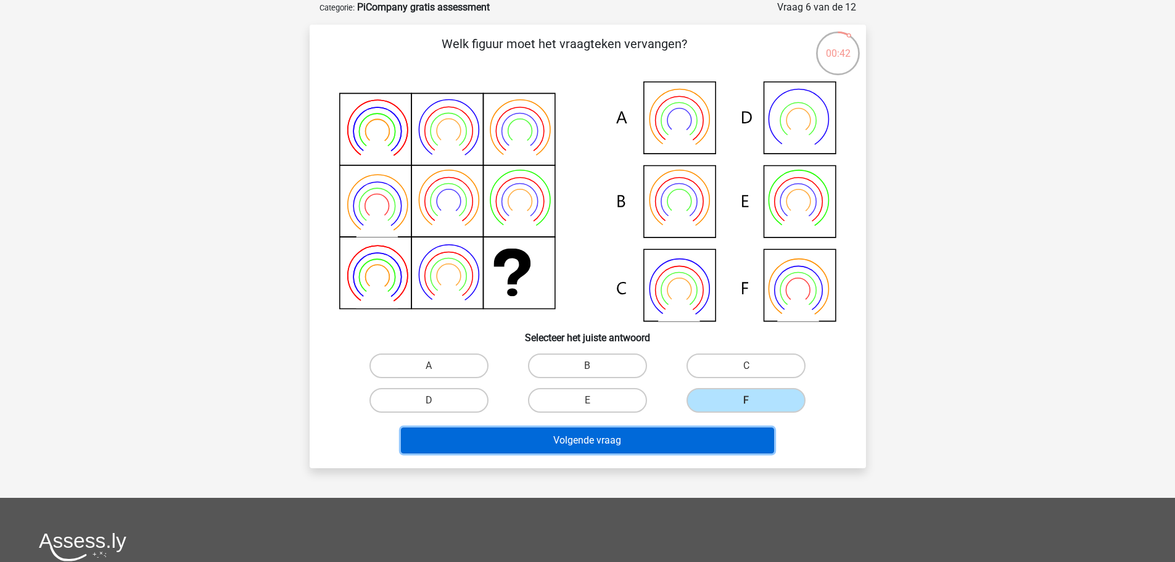
click at [691, 443] on button "Volgende vraag" at bounding box center [587, 441] width 373 height 26
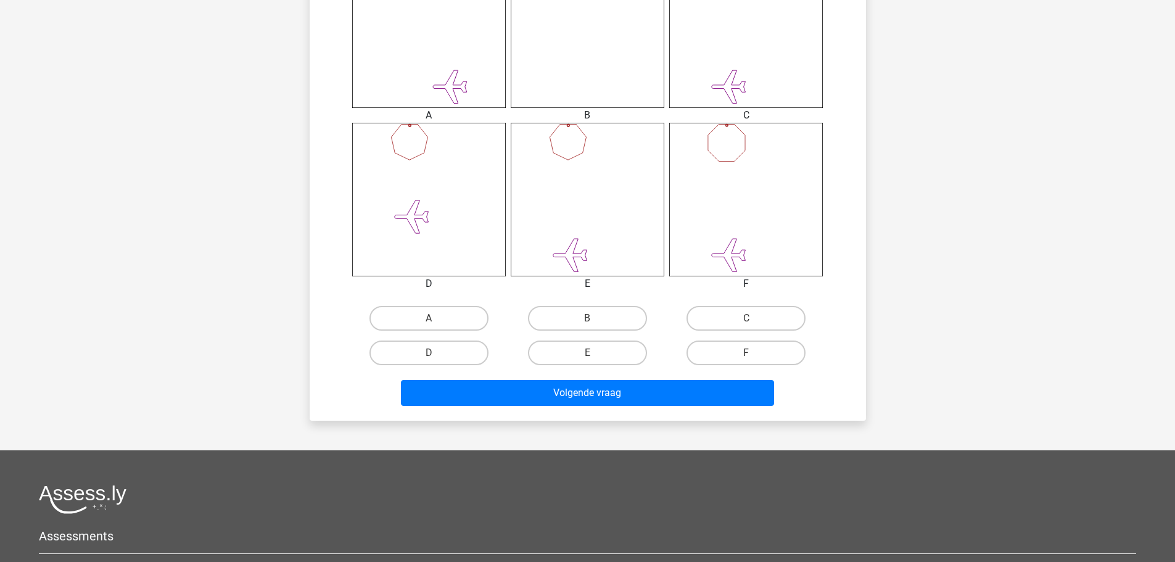
scroll to position [555, 0]
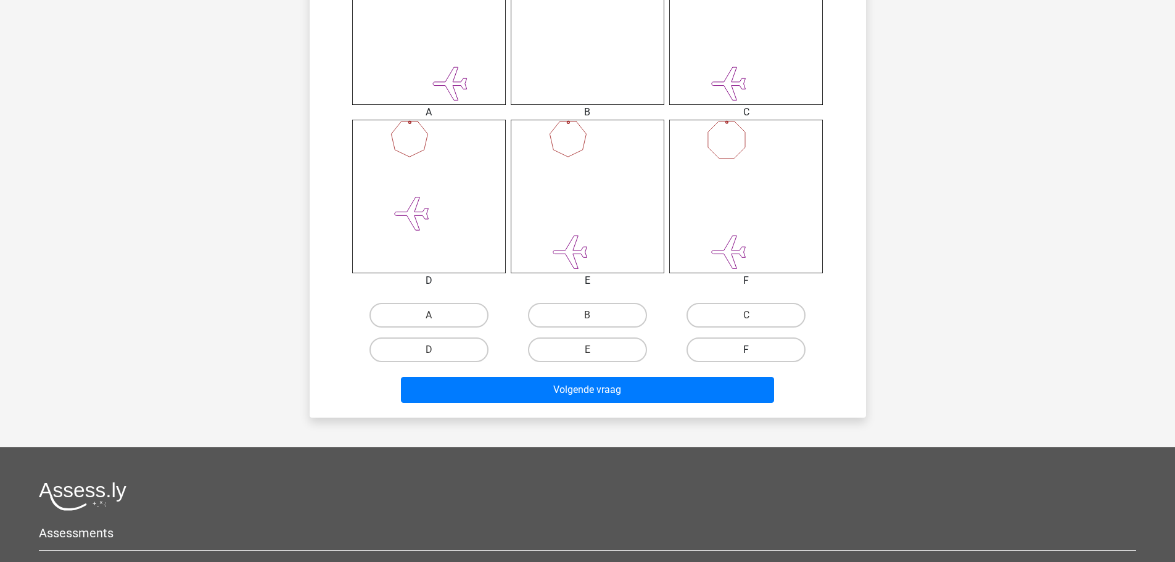
click at [757, 349] on label "F" at bounding box center [746, 349] width 119 height 25
click at [755, 350] on input "F" at bounding box center [751, 354] width 8 height 8
radio input "true"
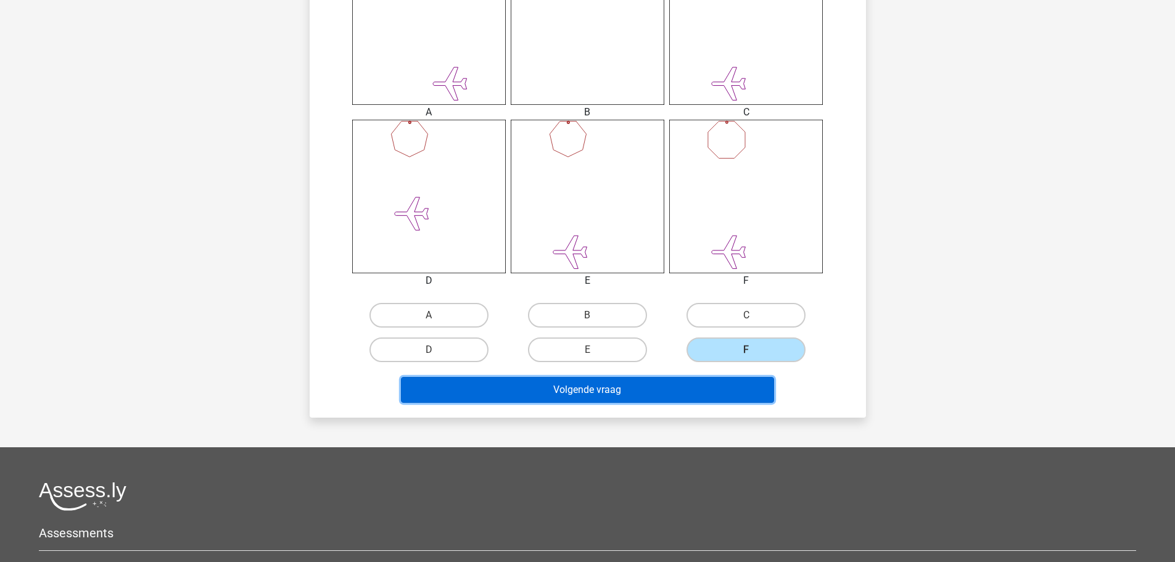
click at [668, 392] on button "Volgende vraag" at bounding box center [587, 390] width 373 height 26
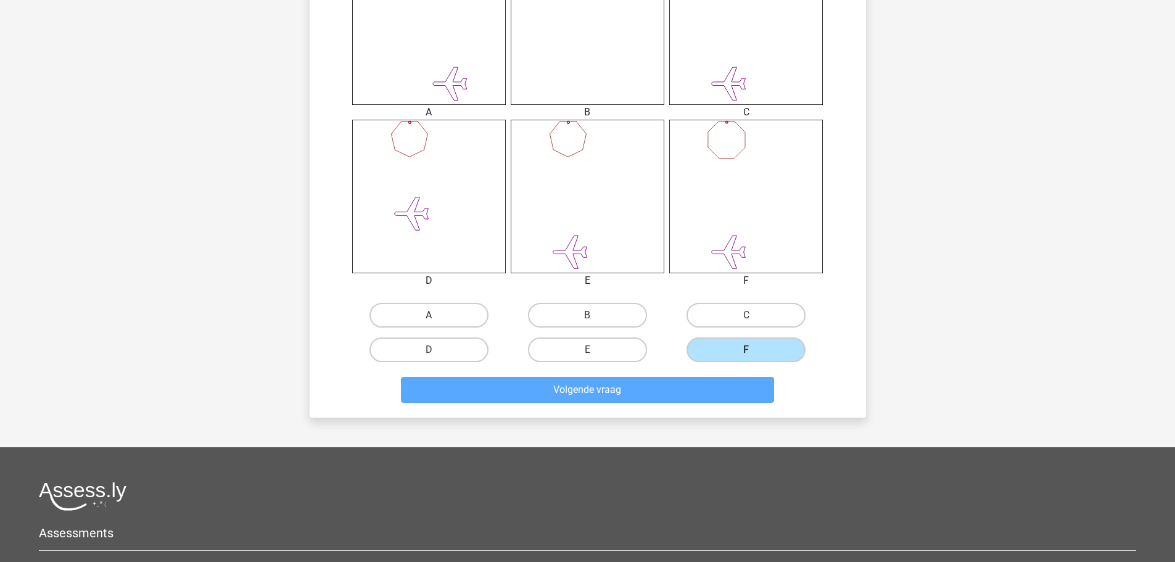
scroll to position [62, 0]
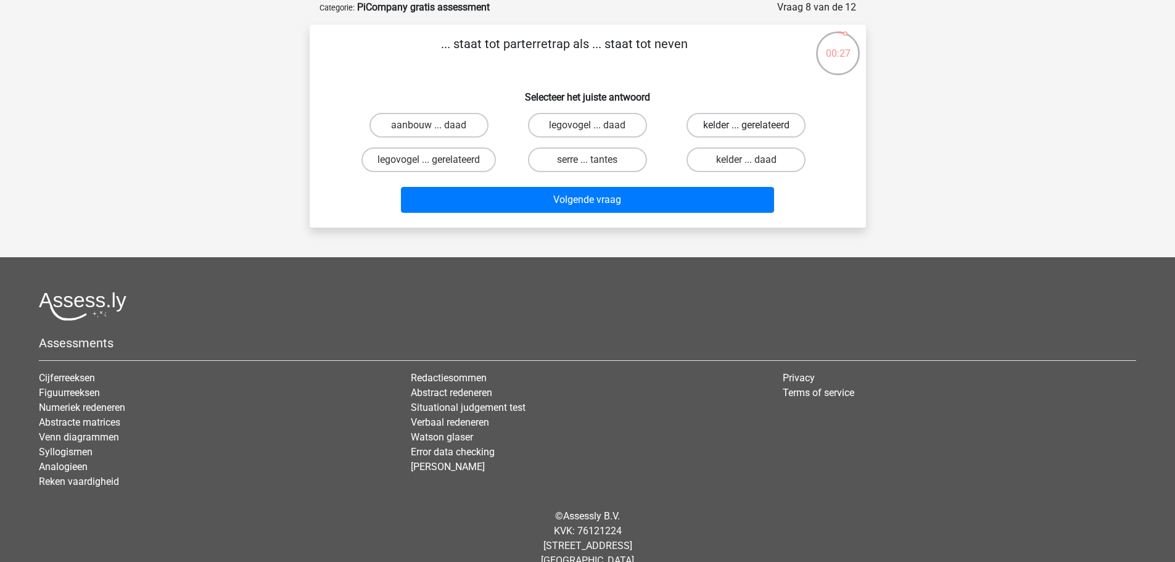
click at [723, 126] on label "kelder ... gerelateerd" at bounding box center [746, 125] width 119 height 25
click at [747, 126] on input "kelder ... gerelateerd" at bounding box center [751, 129] width 8 height 8
radio input "true"
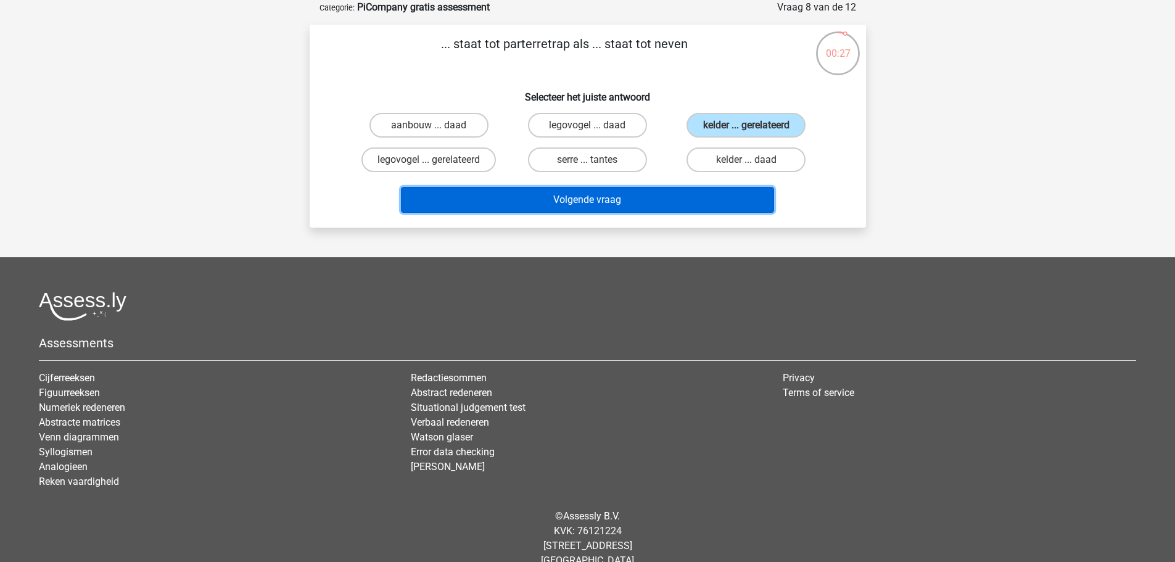
click at [658, 198] on button "Volgende vraag" at bounding box center [587, 200] width 373 height 26
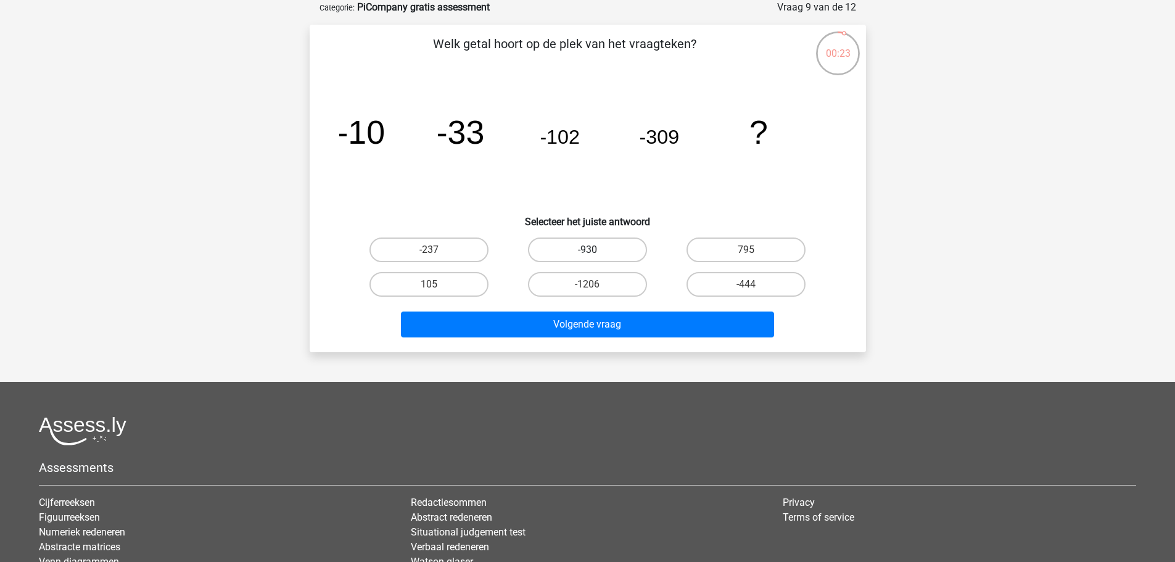
click at [598, 246] on label "-930" at bounding box center [587, 250] width 119 height 25
click at [595, 250] on input "-930" at bounding box center [591, 254] width 8 height 8
radio input "true"
click at [595, 308] on div "Volgende vraag" at bounding box center [587, 322] width 517 height 41
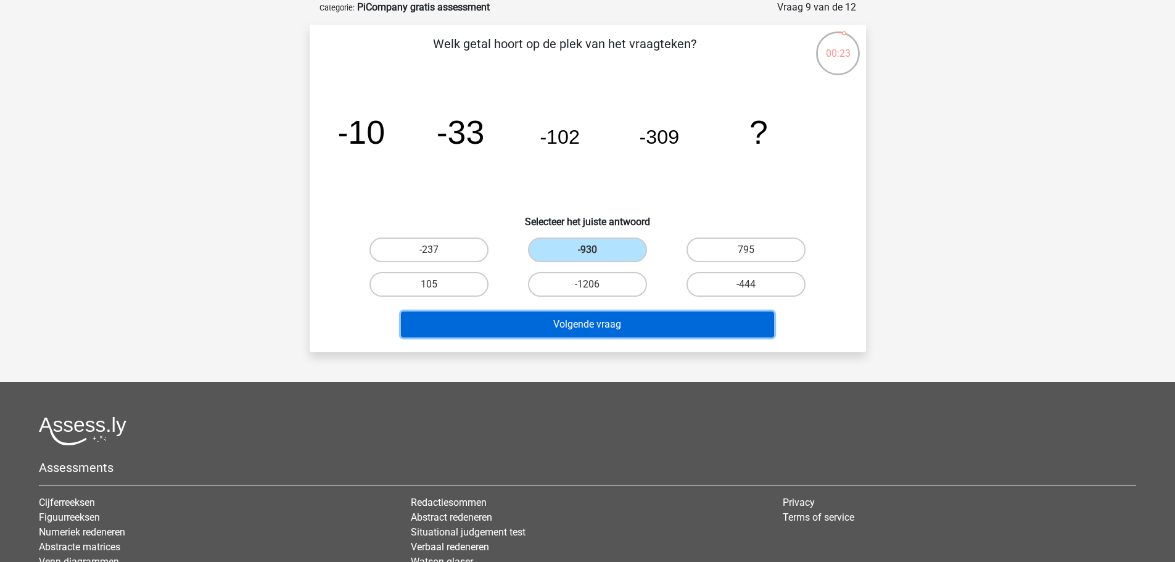
click at [602, 325] on button "Volgende vraag" at bounding box center [587, 325] width 373 height 26
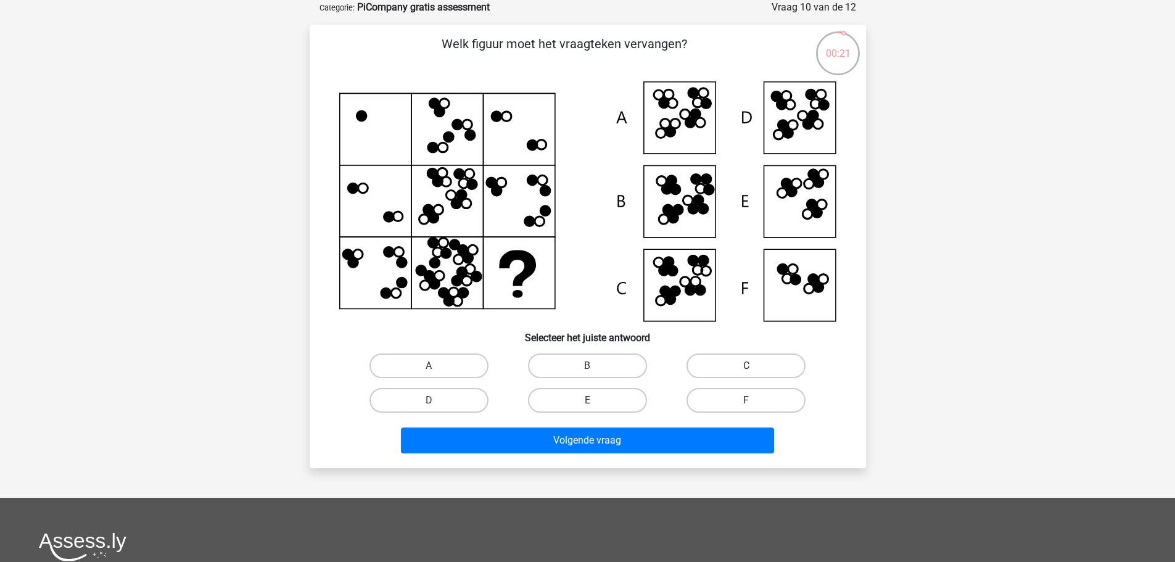
click at [744, 361] on label "C" at bounding box center [746, 366] width 119 height 25
click at [747, 366] on input "C" at bounding box center [751, 370] width 8 height 8
radio input "true"
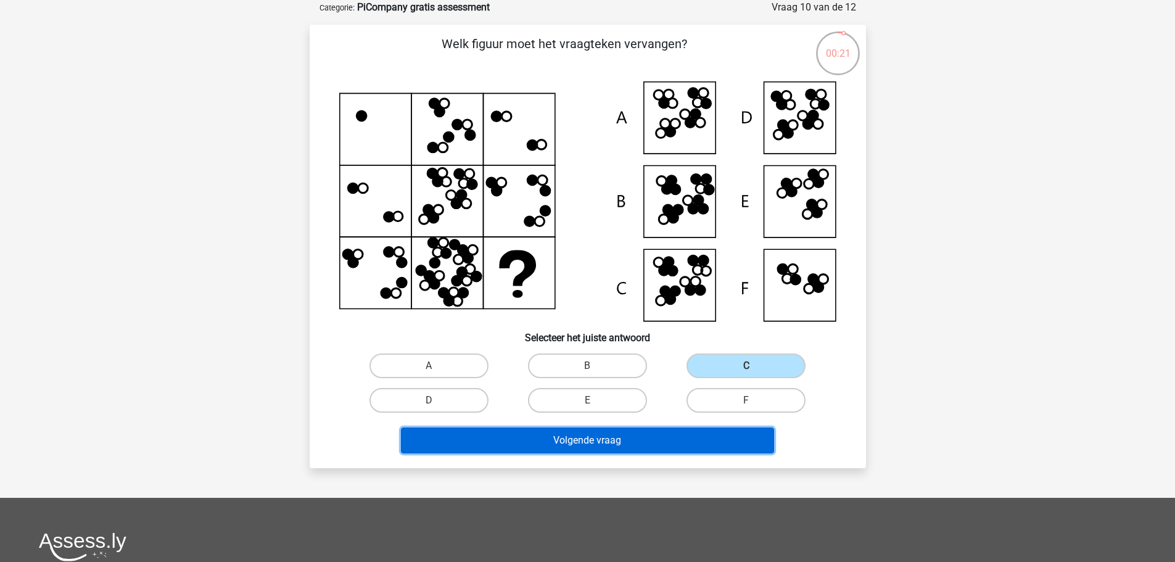
click at [668, 442] on button "Volgende vraag" at bounding box center [587, 441] width 373 height 26
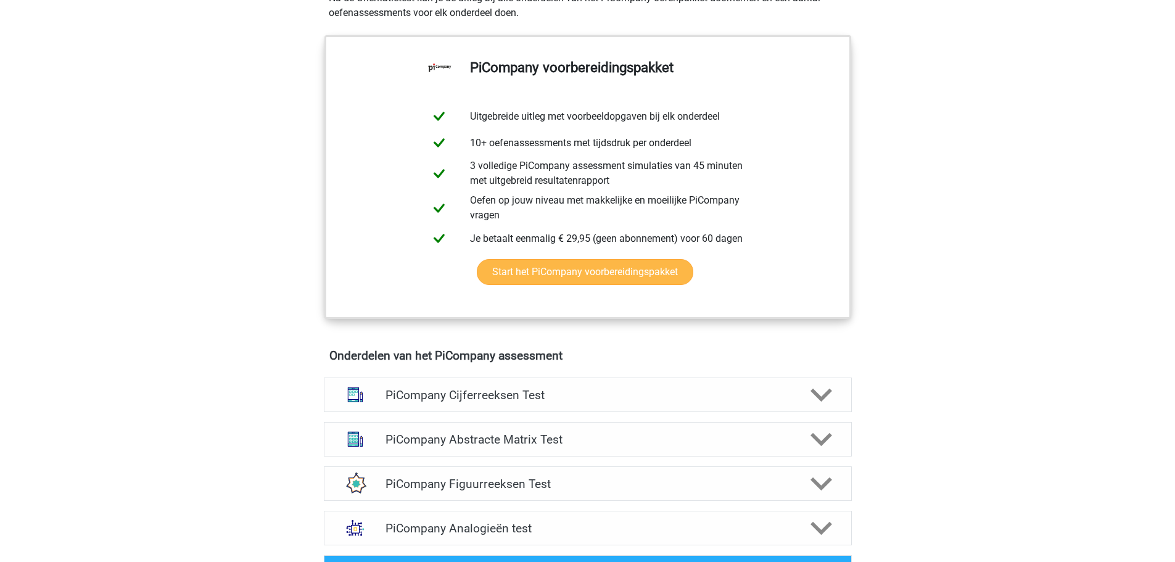
scroll to position [617, 0]
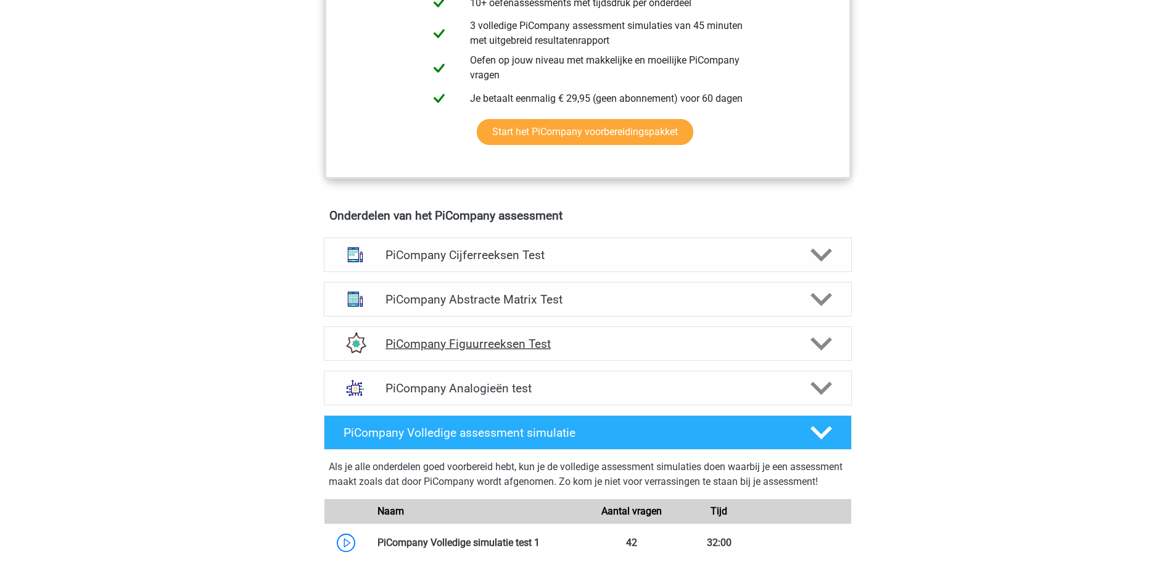
click at [536, 351] on h4 "PiCompany Figuurreeksen Test" at bounding box center [588, 344] width 404 height 14
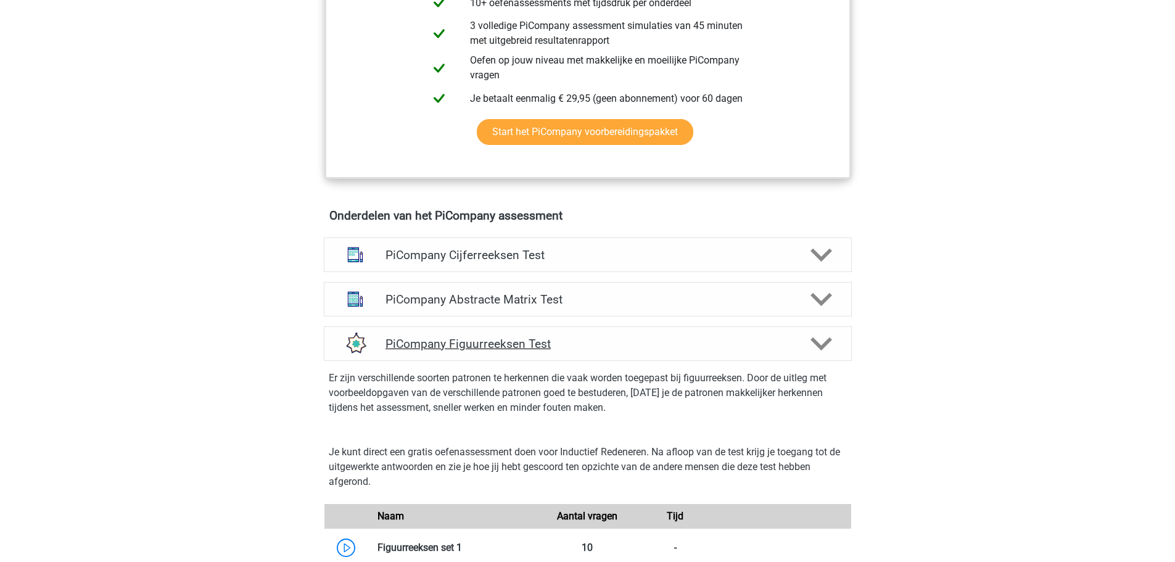
click at [418, 351] on h4 "PiCompany Figuurreeksen Test" at bounding box center [588, 344] width 404 height 14
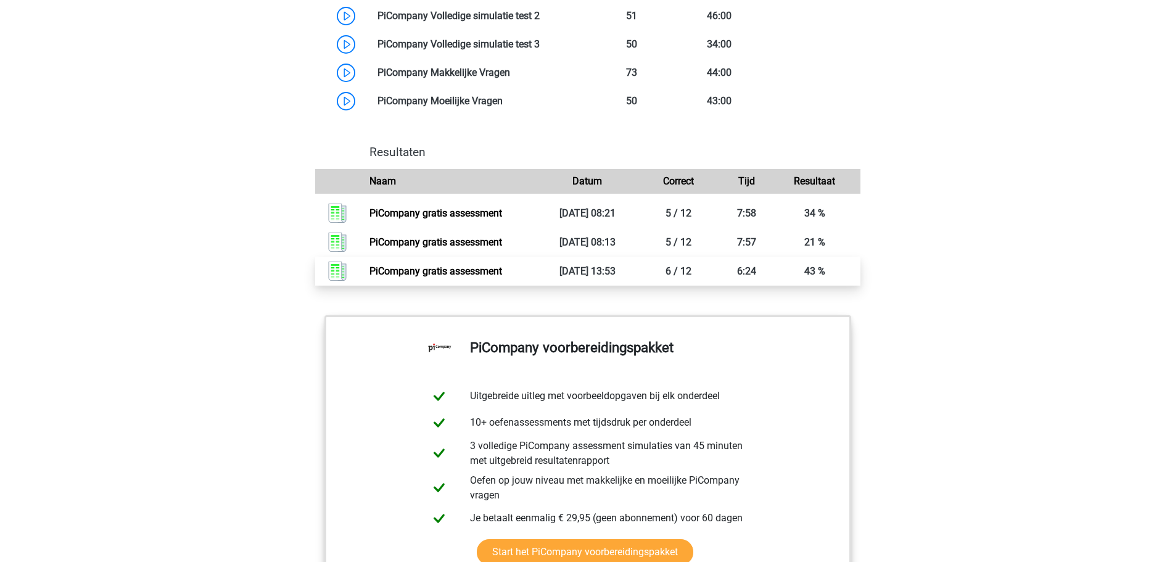
scroll to position [1049, 0]
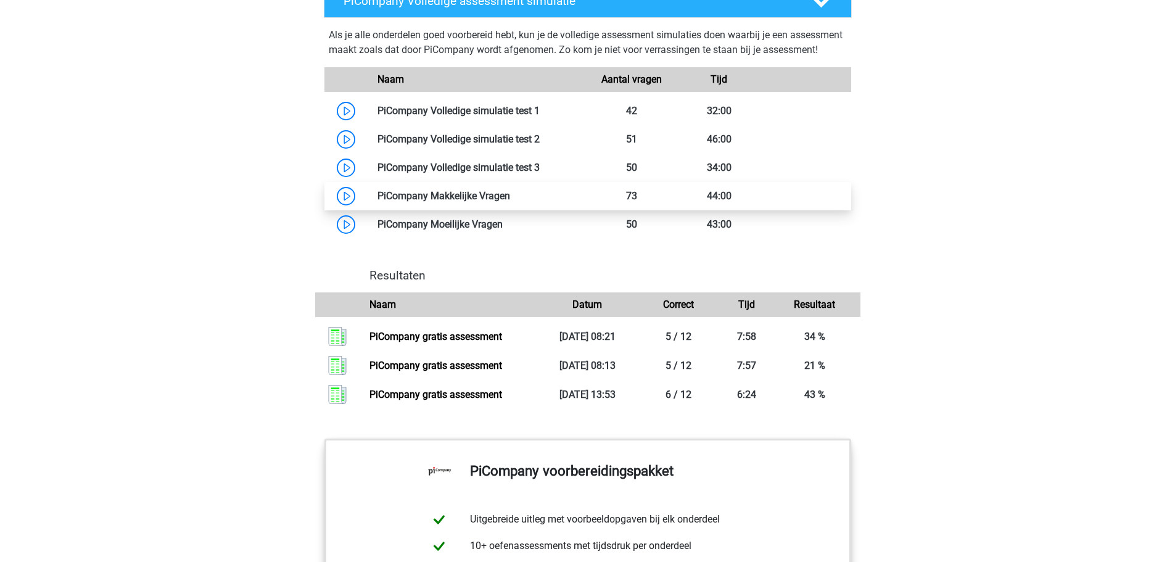
click at [510, 202] on link at bounding box center [510, 196] width 0 height 12
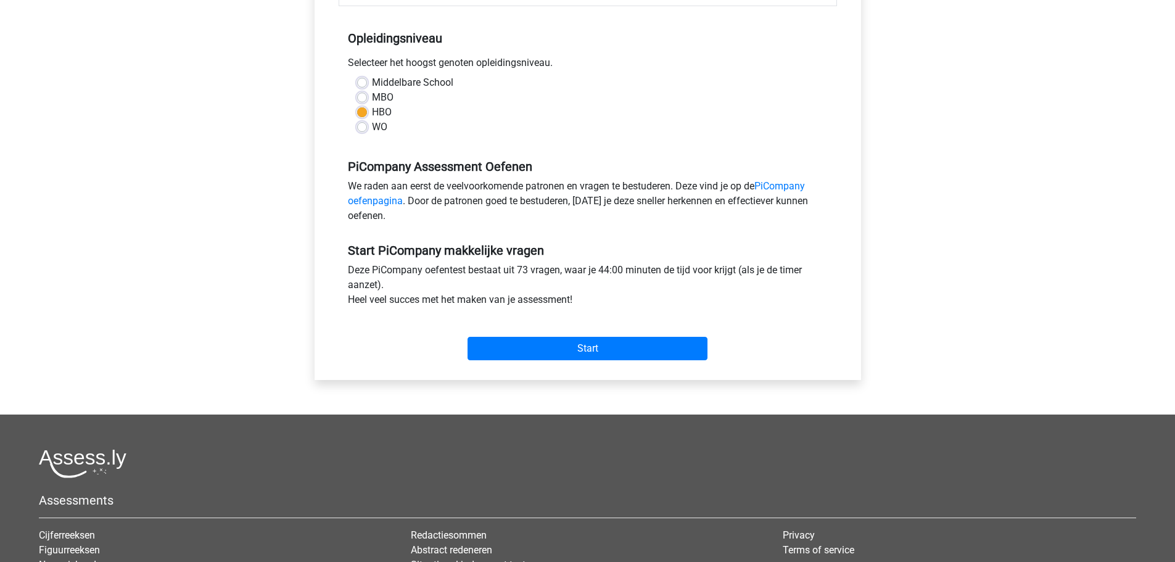
scroll to position [308, 0]
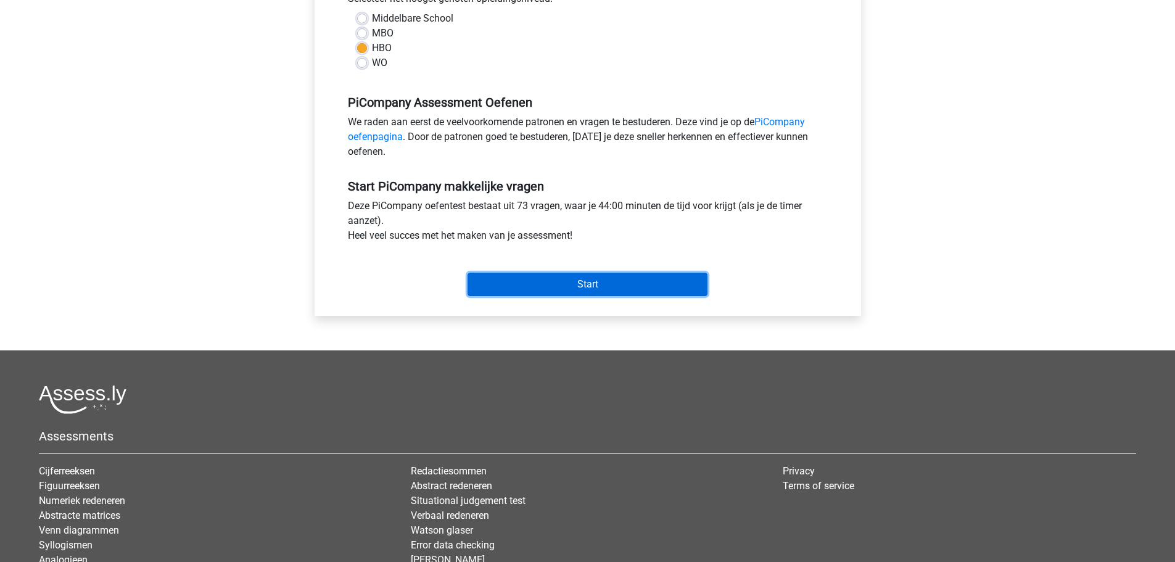
click at [585, 292] on input "Start" at bounding box center [588, 284] width 240 height 23
